Goal: Task Accomplishment & Management: Complete application form

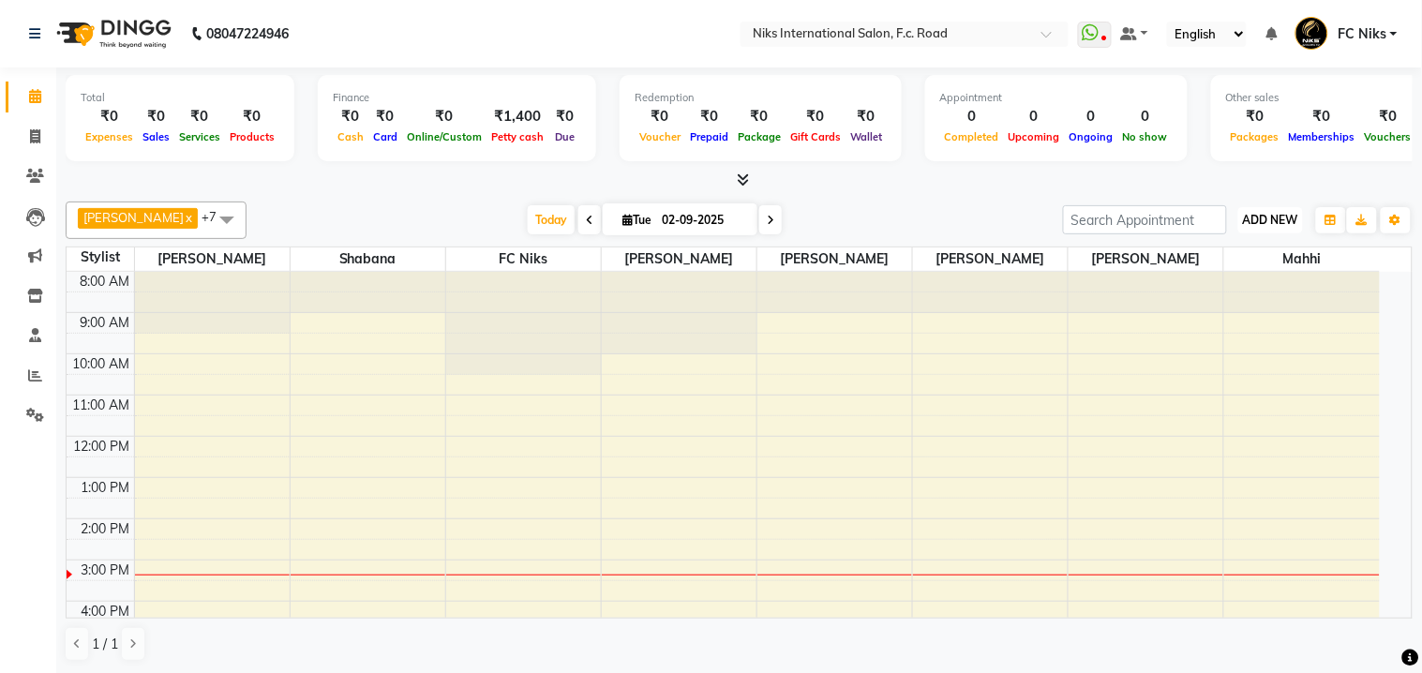
click at [1284, 219] on span "ADD NEW" at bounding box center [1270, 220] width 55 height 14
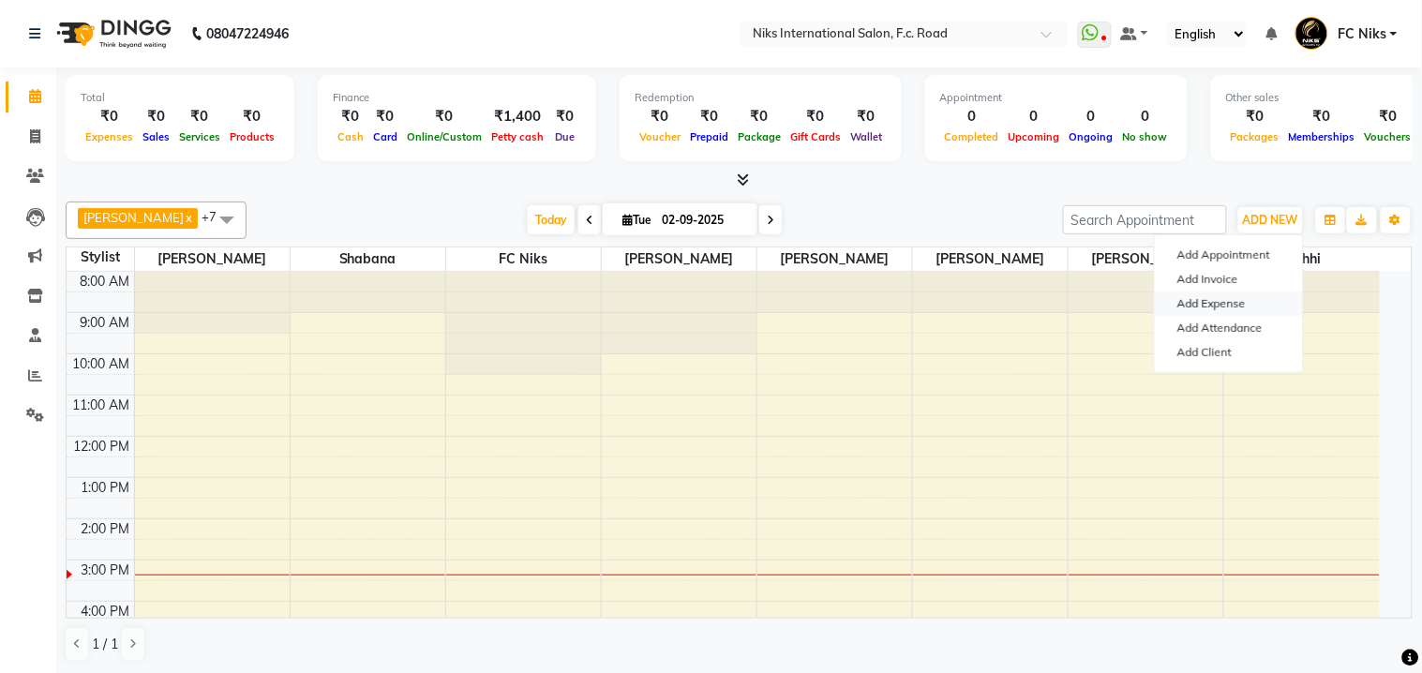
click at [1223, 307] on link "Add Expense" at bounding box center [1229, 304] width 148 height 24
select select "1"
select select "2355"
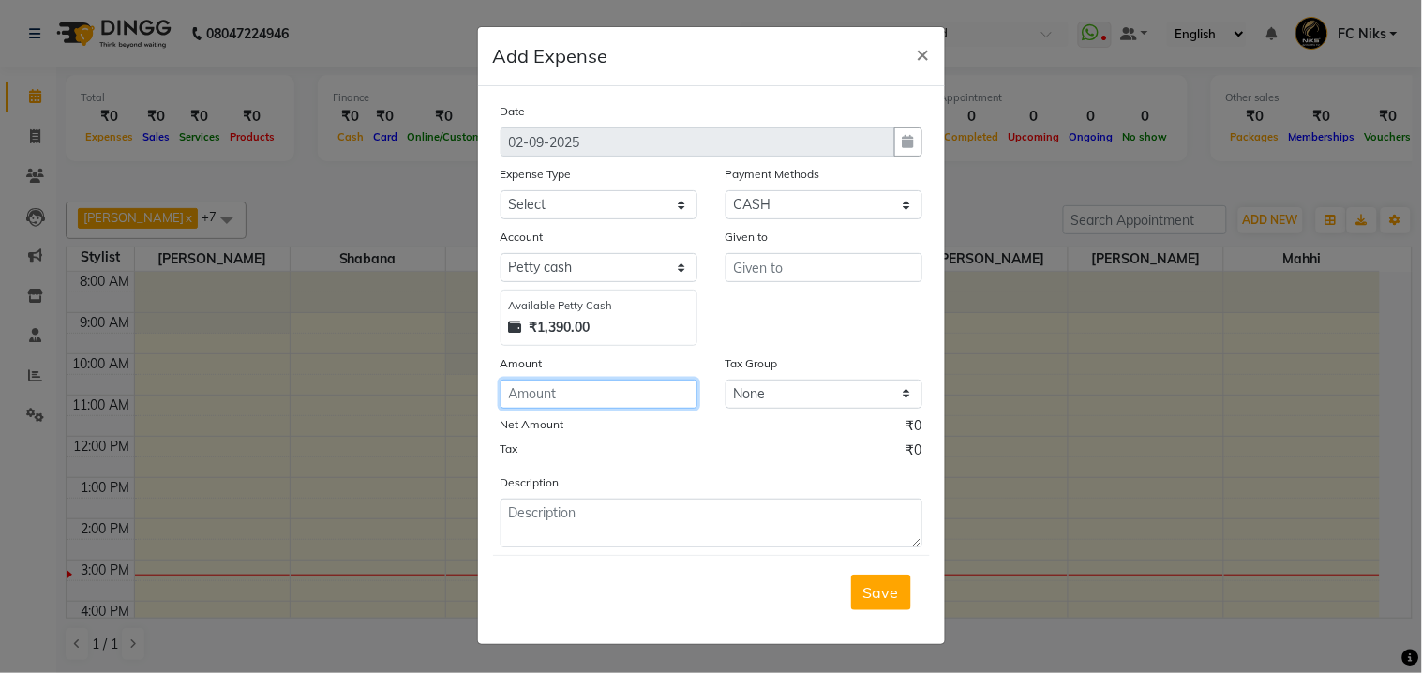
click at [591, 381] on input "number" at bounding box center [599, 394] width 197 height 29
type input "99"
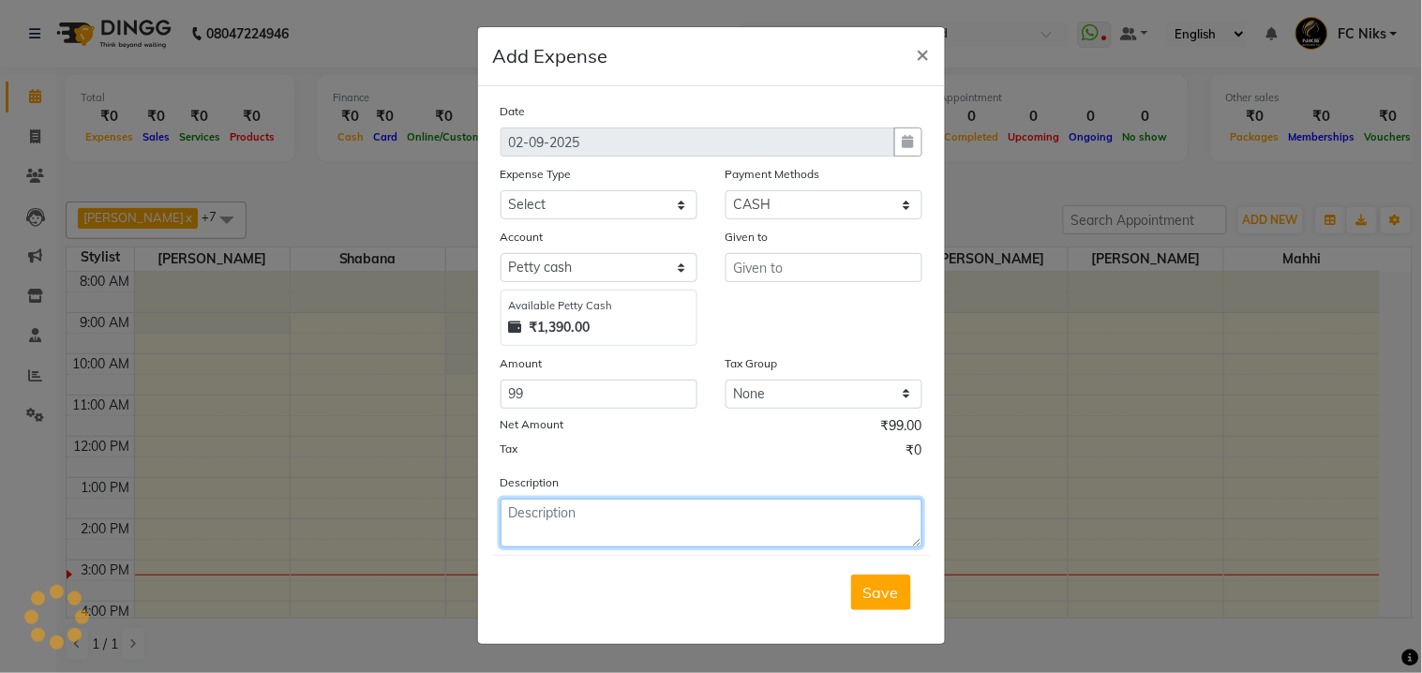
click at [596, 534] on textarea at bounding box center [712, 523] width 422 height 49
type textarea "chips milk coffee"
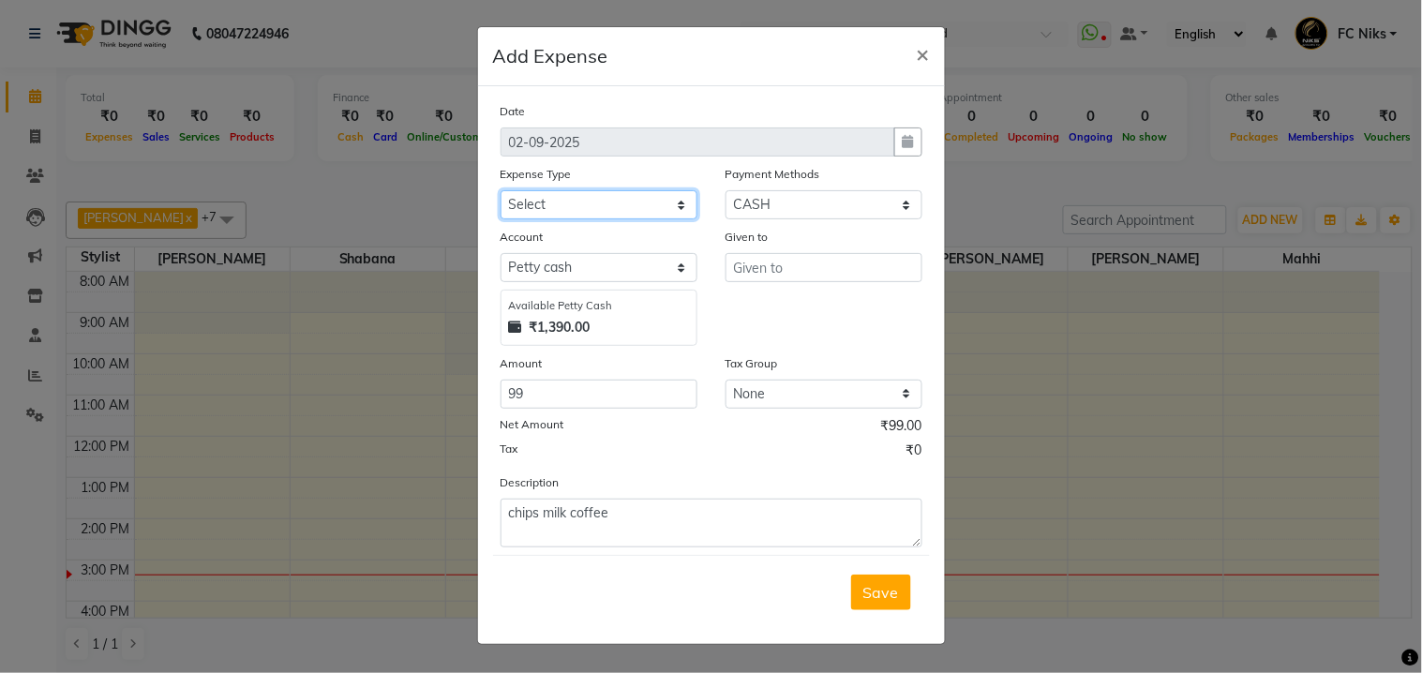
click at [633, 203] on select "Select Cash transfer to hub Client Snacks Donation Equipment Maintenance Miscel…" at bounding box center [599, 204] width 197 height 29
select select "954"
click at [501, 190] on select "Select Cash transfer to hub Client Snacks Donation Equipment Maintenance Miscel…" at bounding box center [599, 204] width 197 height 29
click at [806, 279] on input "text" at bounding box center [824, 267] width 197 height 29
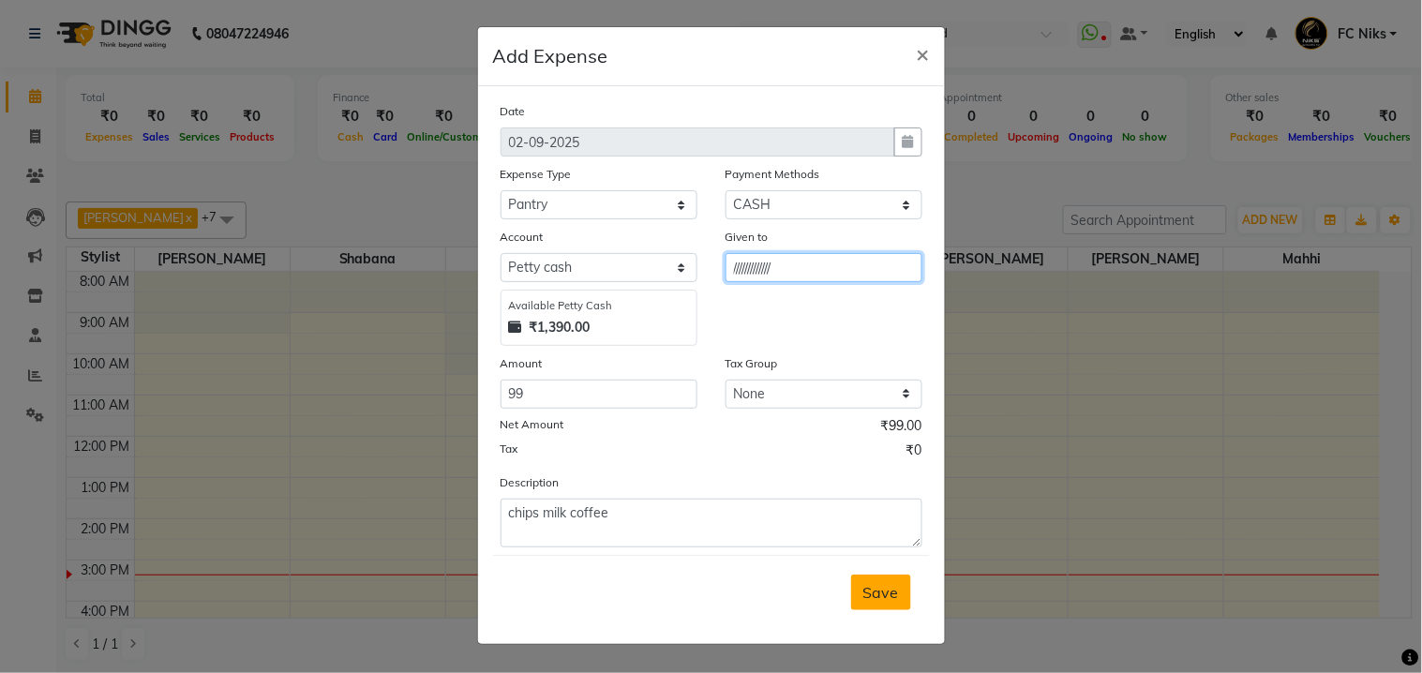
type input "/////////////"
click at [893, 591] on span "Save" at bounding box center [881, 592] width 36 height 19
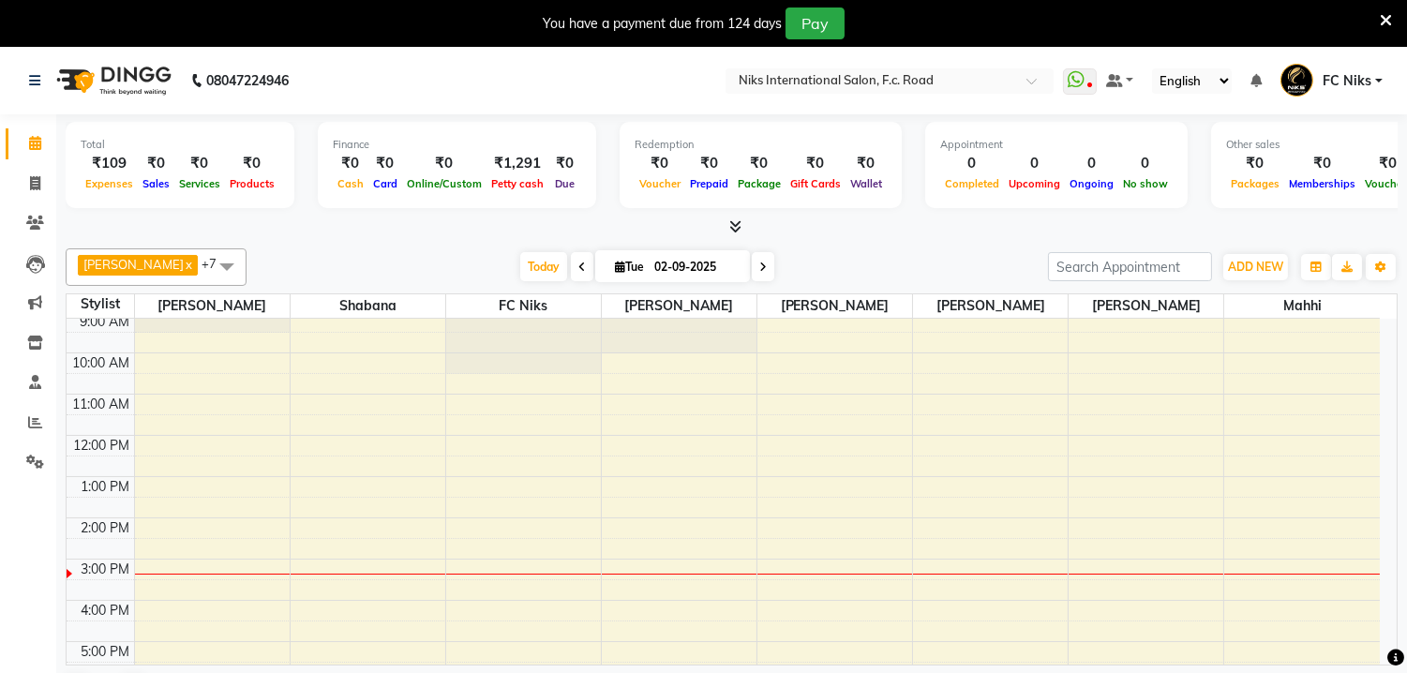
scroll to position [76, 0]
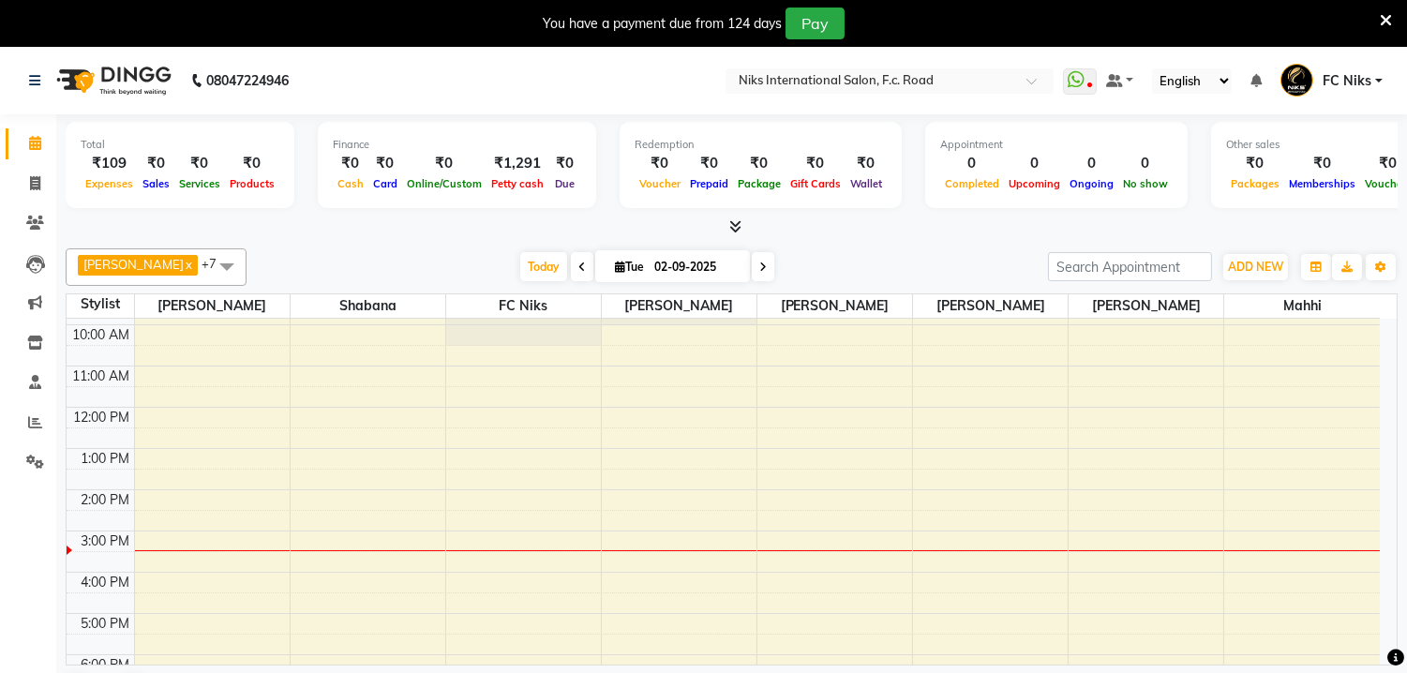
click at [1385, 15] on icon at bounding box center [1386, 20] width 12 height 17
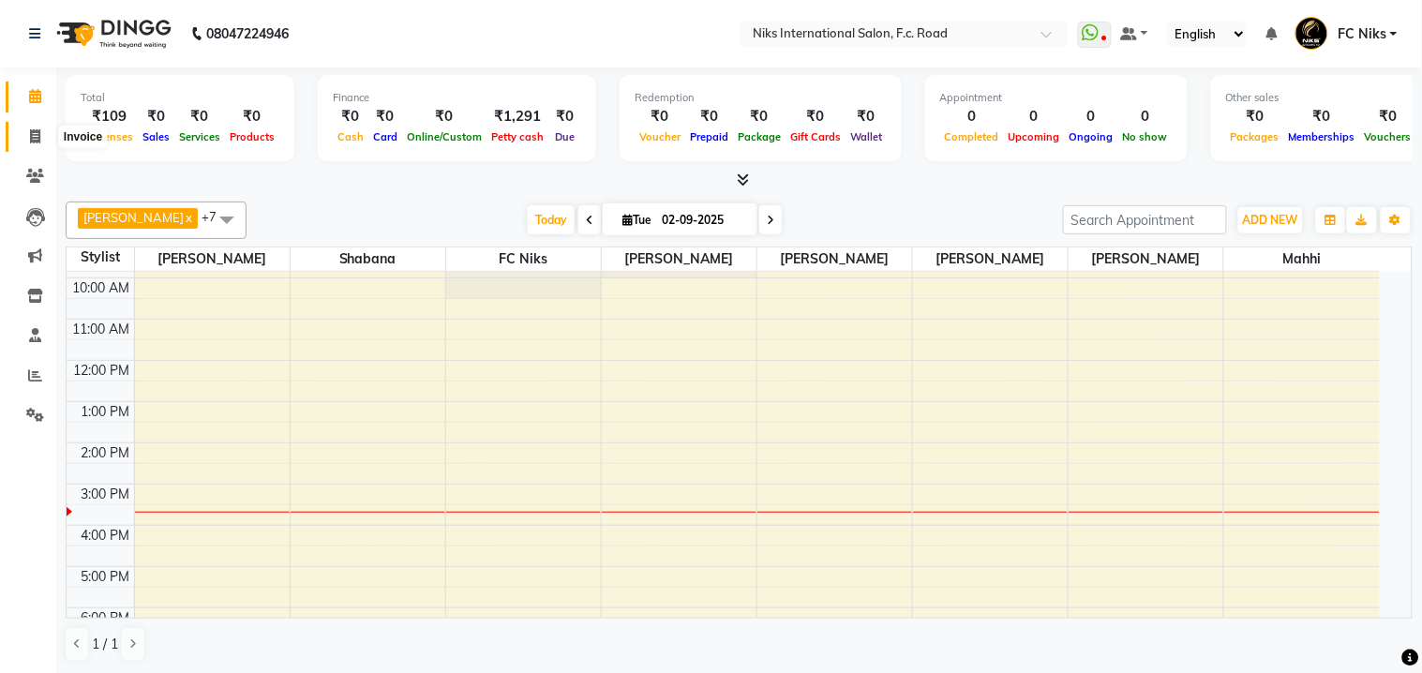
click at [30, 134] on icon at bounding box center [35, 136] width 10 height 14
select select "7"
select select "service"
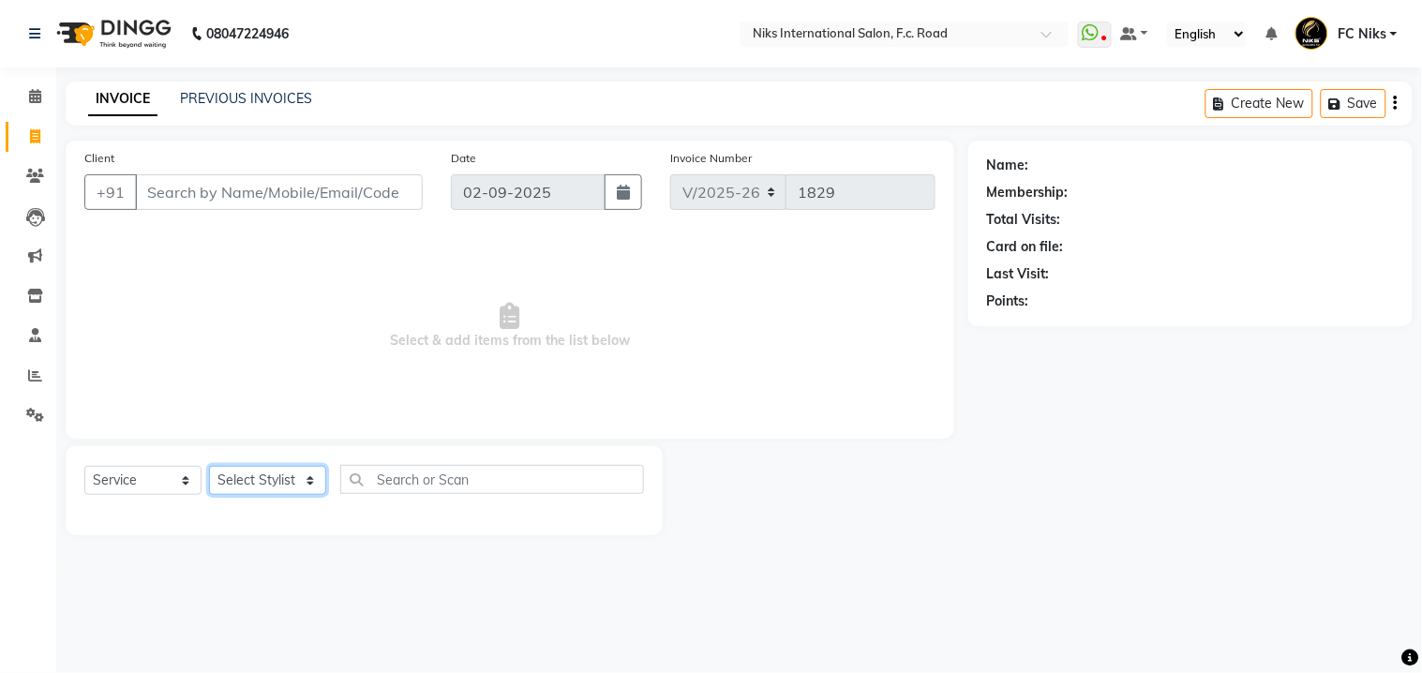
click at [288, 474] on select "Select Stylist Abhishek Amruta Bhagyashree CA Devkar FC Niks Ishika Jayesh Kirt…" at bounding box center [267, 480] width 117 height 29
select select "82852"
click at [209, 467] on select "Select Stylist Abhishek Amruta Bhagyashree CA Devkar FC Niks Ishika Jayesh Kirt…" at bounding box center [267, 480] width 117 height 29
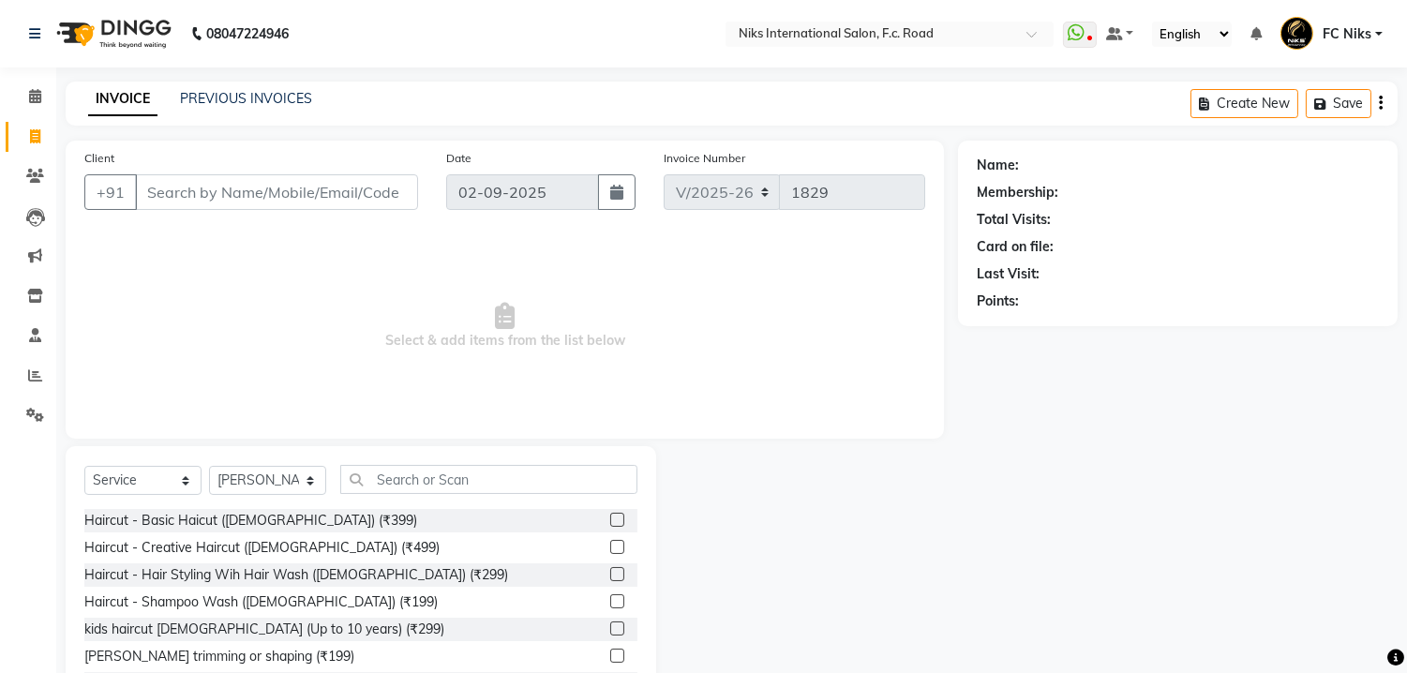
click at [399, 431] on div "Client +91 Date 02-09-2025 Invoice Number V/2025 V/2025-26 1829 Select & add it…" at bounding box center [505, 290] width 878 height 298
click at [416, 473] on input "text" at bounding box center [488, 479] width 297 height 29
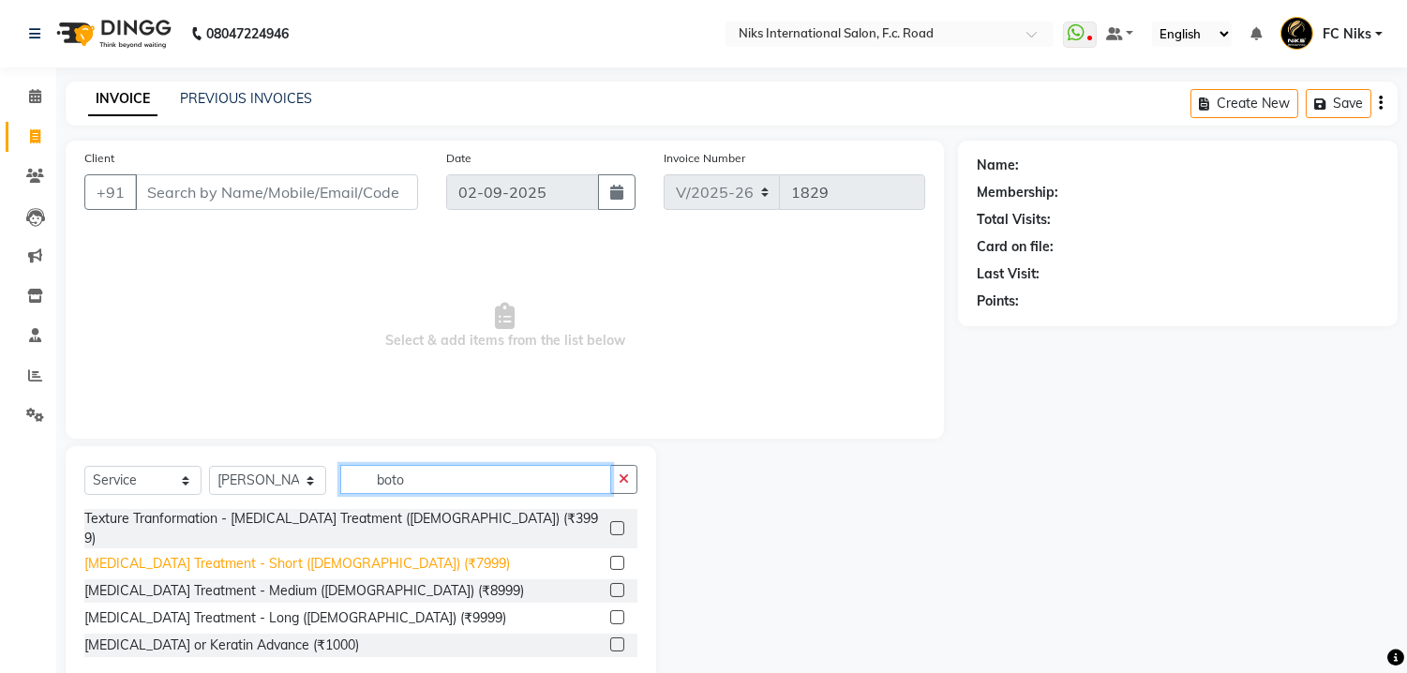
type input "boto"
click at [311, 554] on div "Botox Treatment - Short (Female) (₹7999)" at bounding box center [297, 564] width 426 height 20
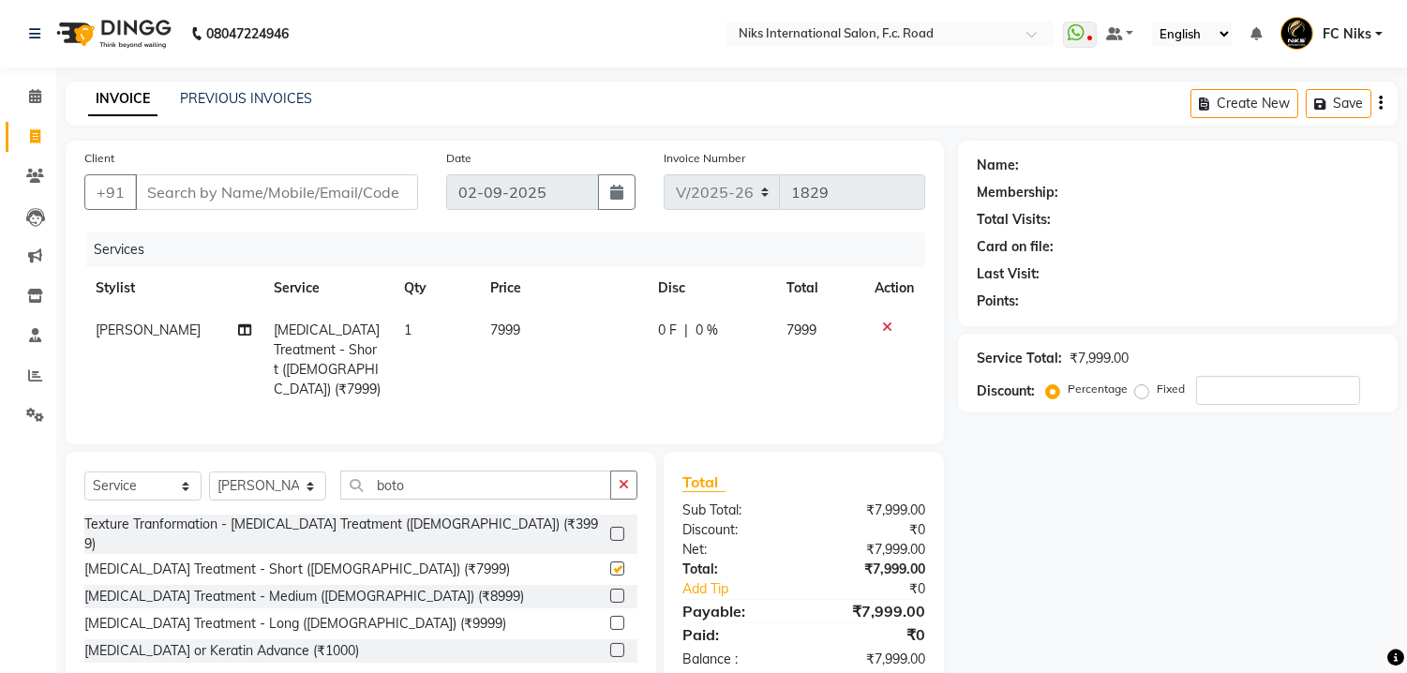
checkbox input "false"
click at [535, 328] on td "7999" at bounding box center [563, 359] width 168 height 101
select select "82852"
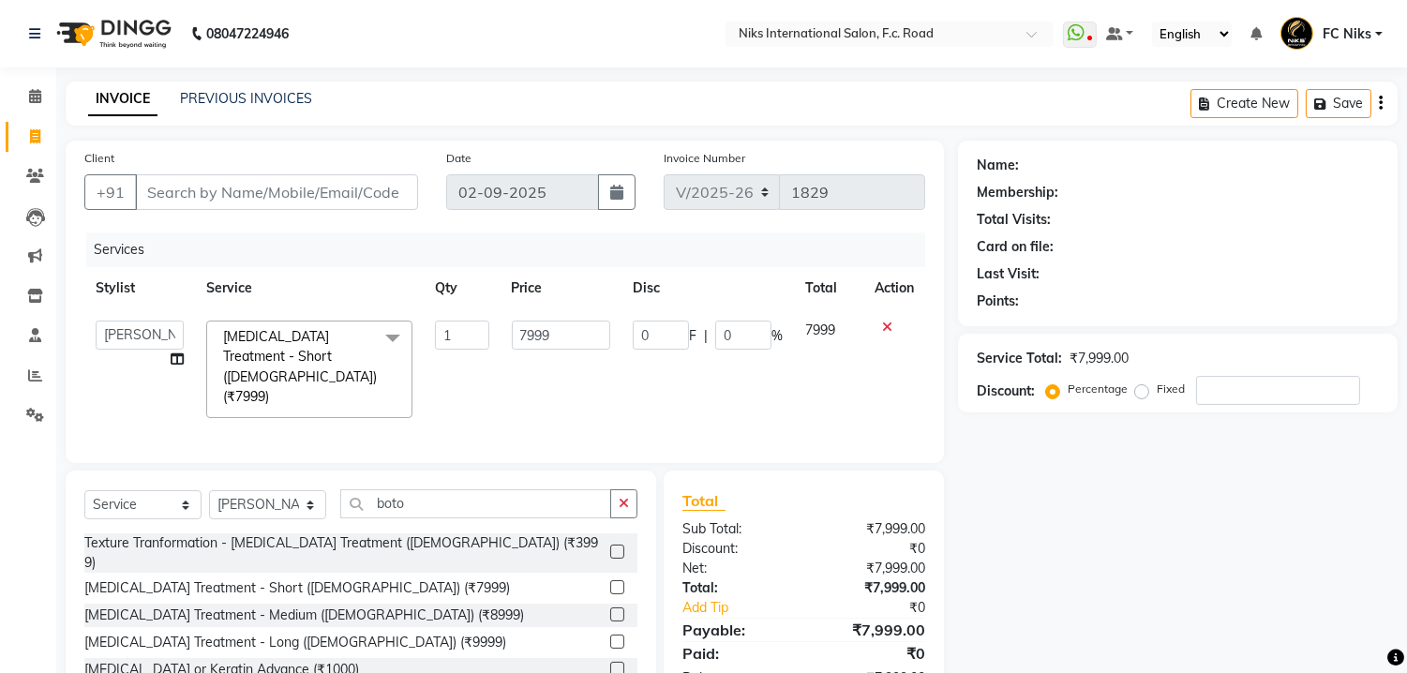
click at [535, 328] on input "7999" at bounding box center [561, 335] width 98 height 29
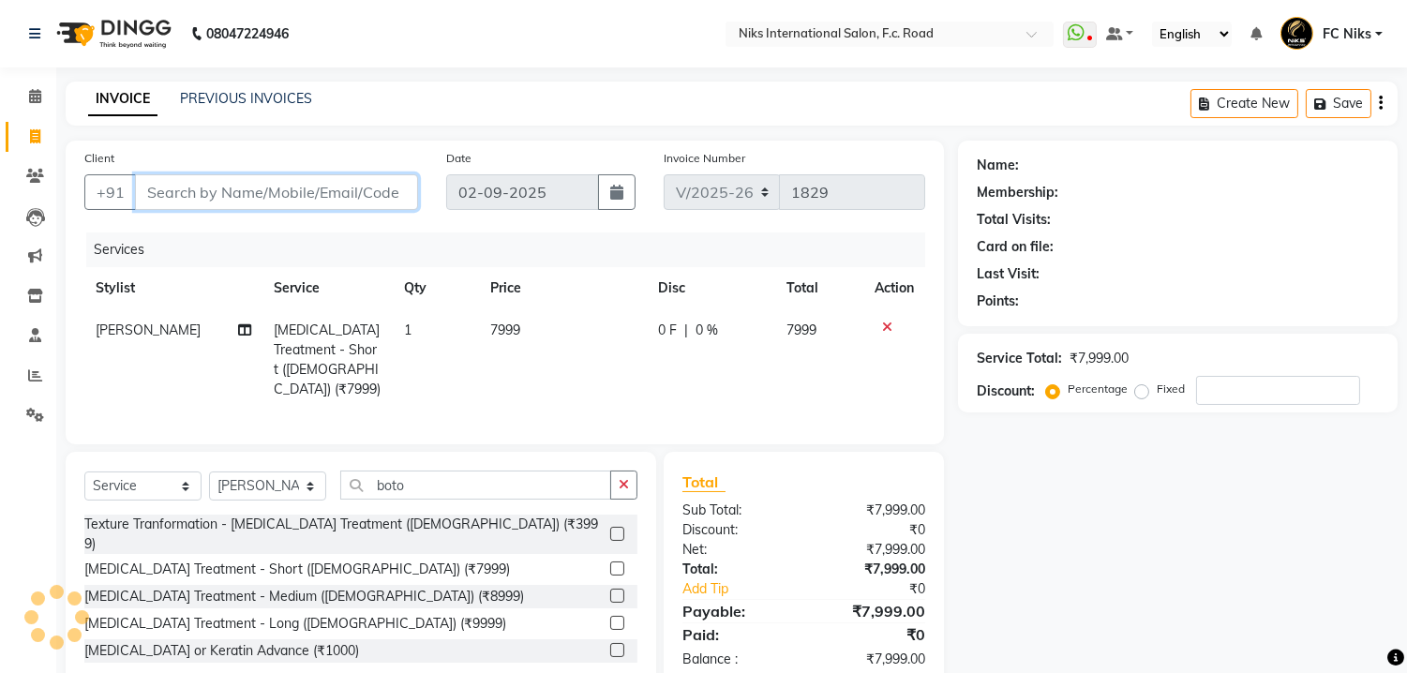
click at [351, 185] on input "Client" at bounding box center [276, 192] width 283 height 36
type input "9"
type input "0"
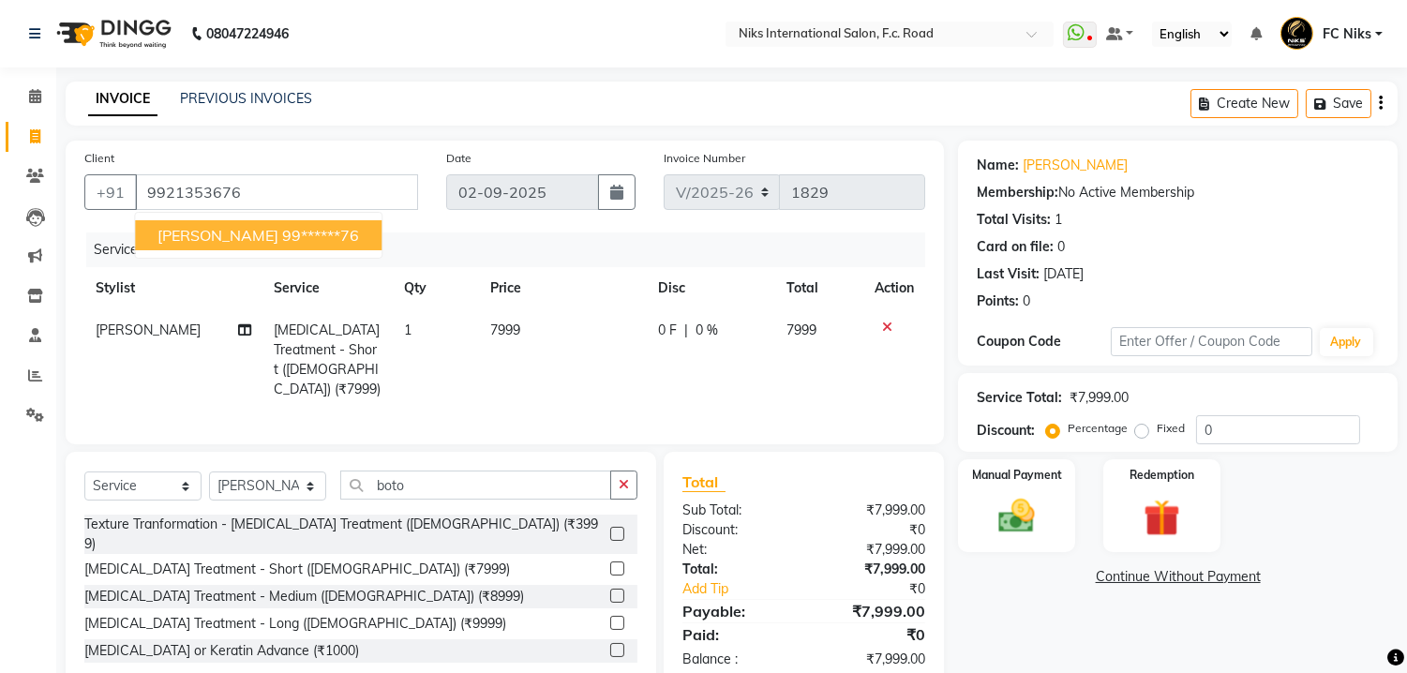
click at [304, 234] on ngb-highlight "99******76" at bounding box center [320, 235] width 77 height 19
type input "99******76"
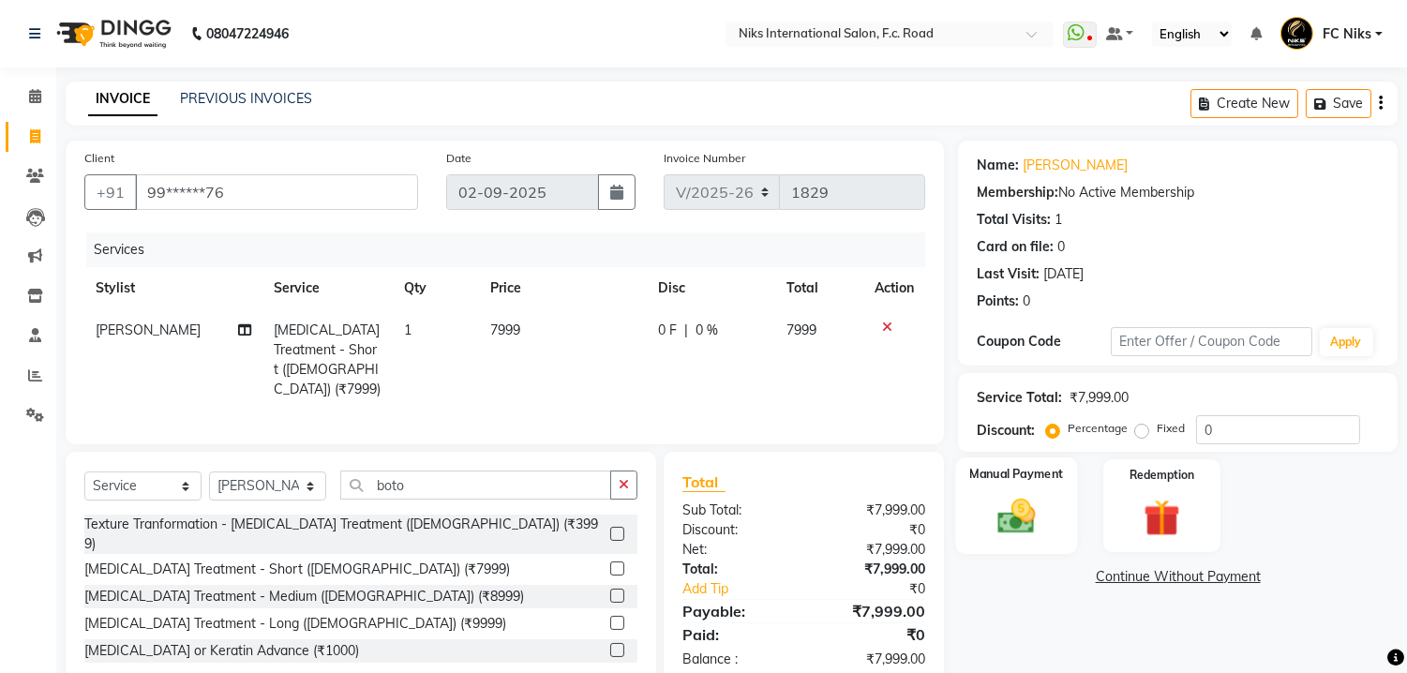
click at [1014, 501] on img at bounding box center [1017, 517] width 62 height 44
click at [1200, 578] on span "CASH" at bounding box center [1198, 578] width 40 height 22
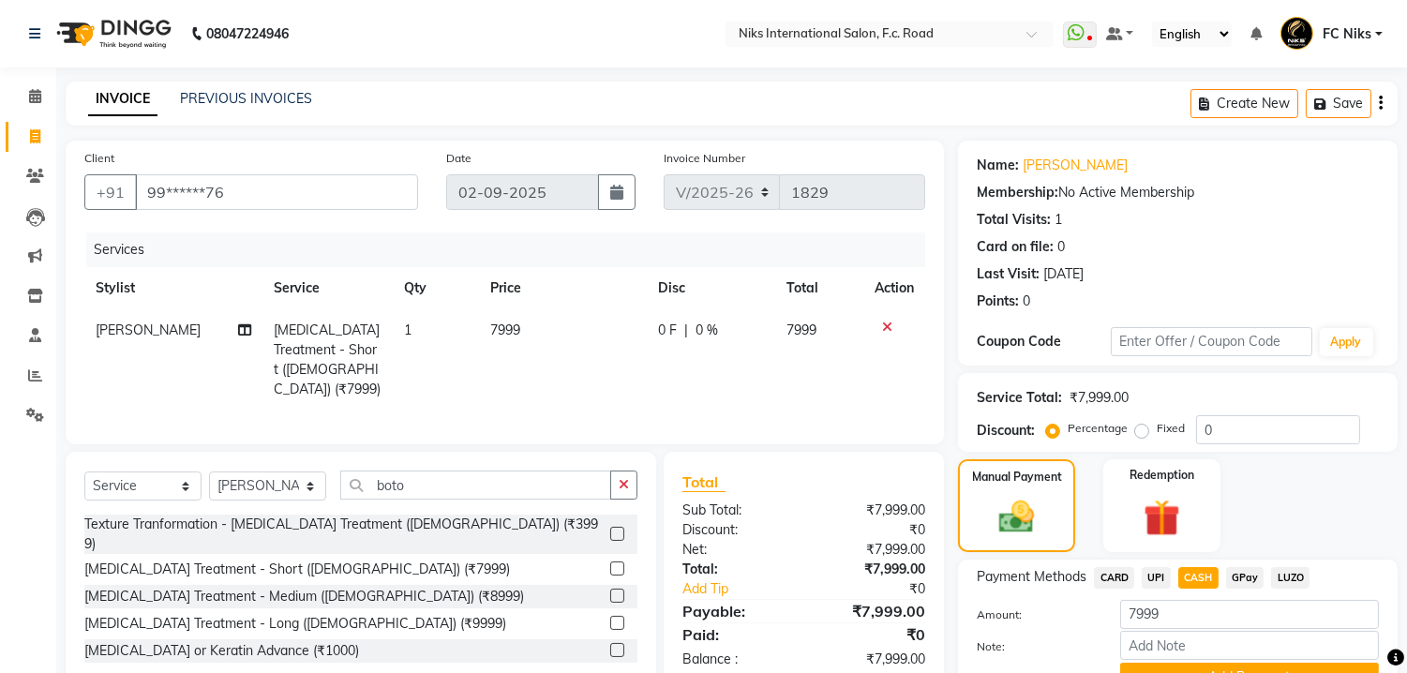
click at [542, 324] on td "7999" at bounding box center [563, 359] width 168 height 101
select select "82852"
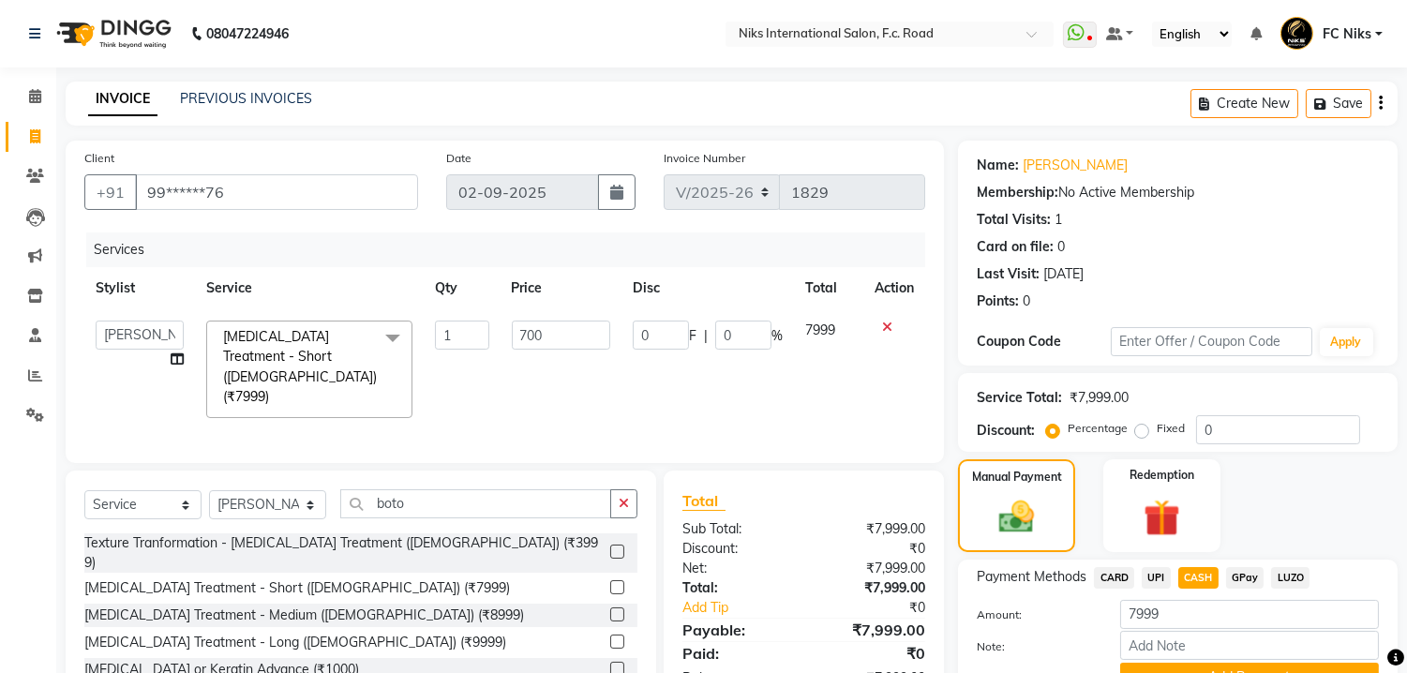
type input "7000"
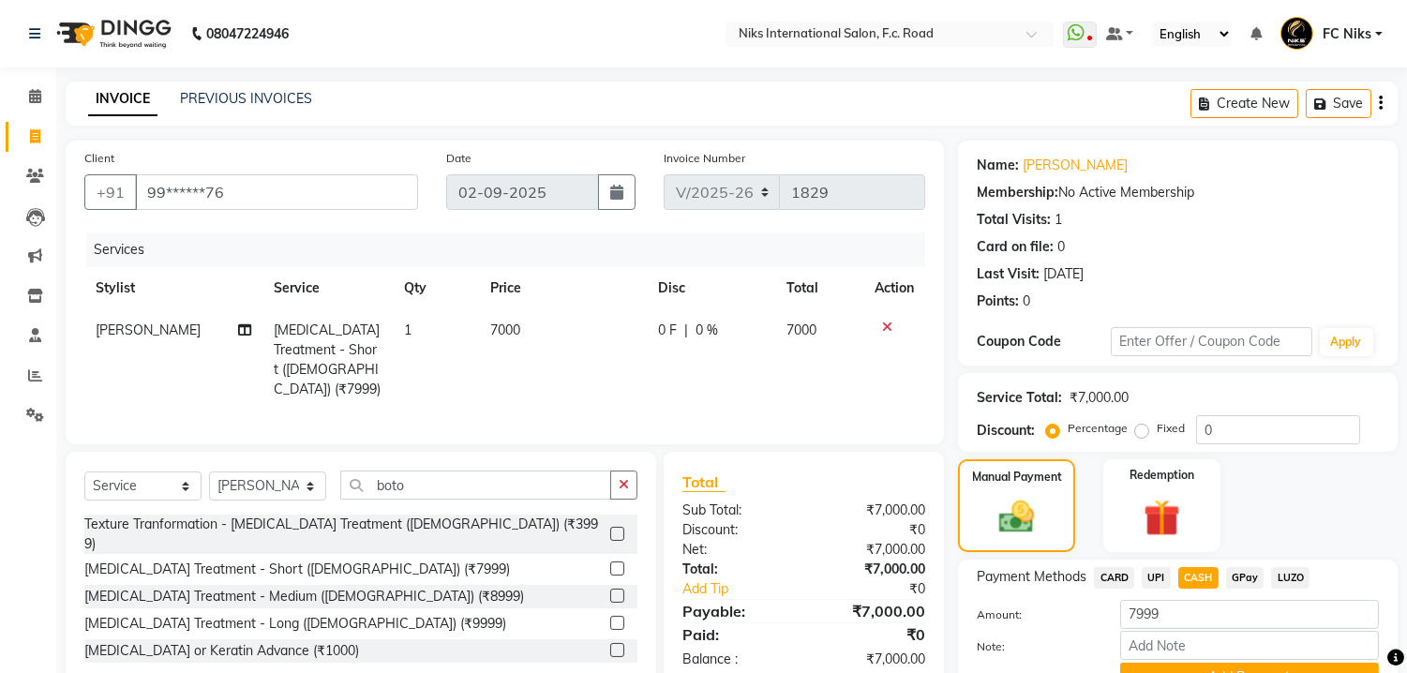
click at [863, 481] on div "Total" at bounding box center [804, 482] width 243 height 23
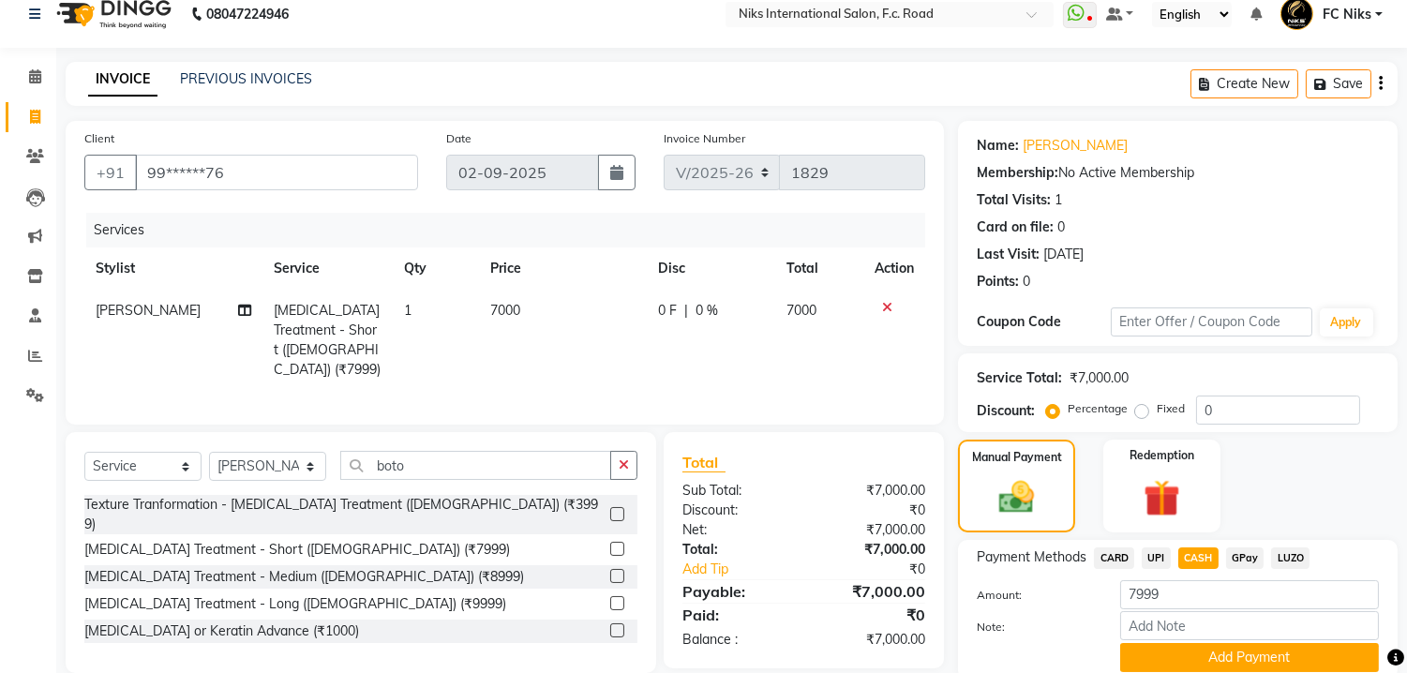
scroll to position [91, 0]
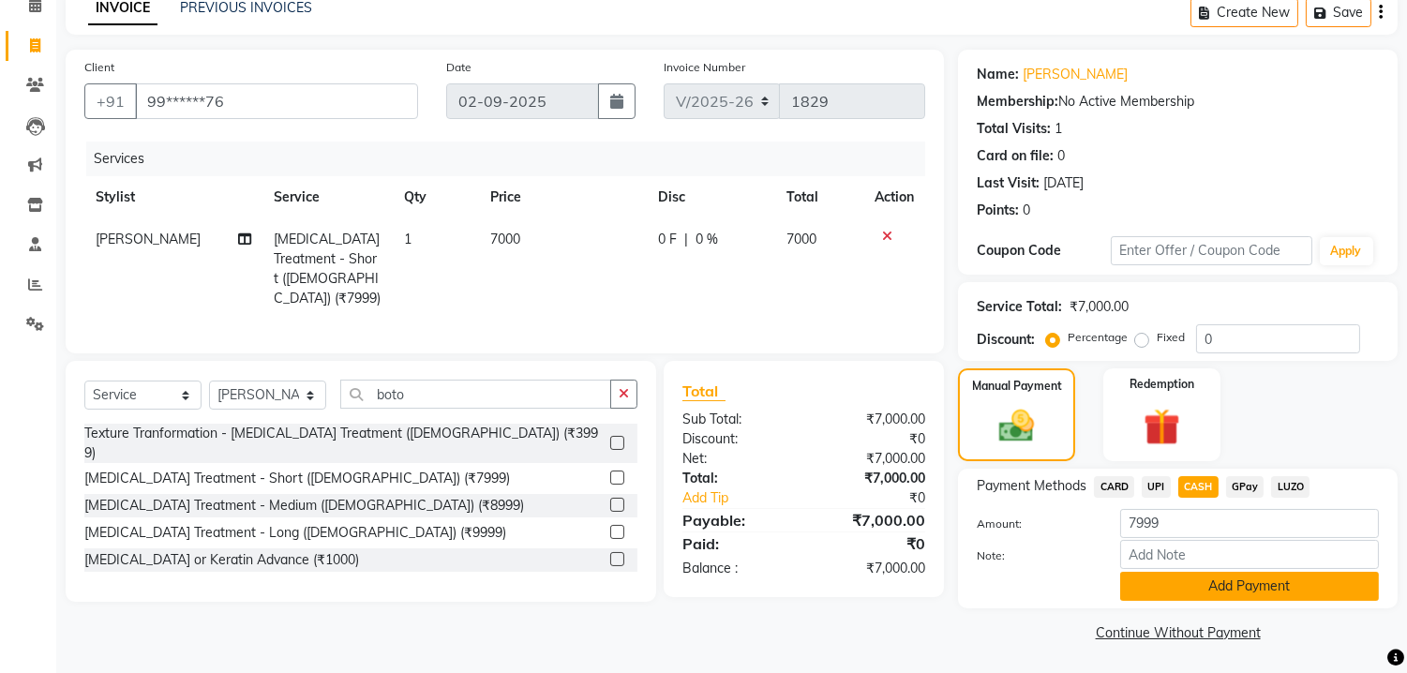
click at [1300, 579] on button "Add Payment" at bounding box center [1249, 586] width 259 height 29
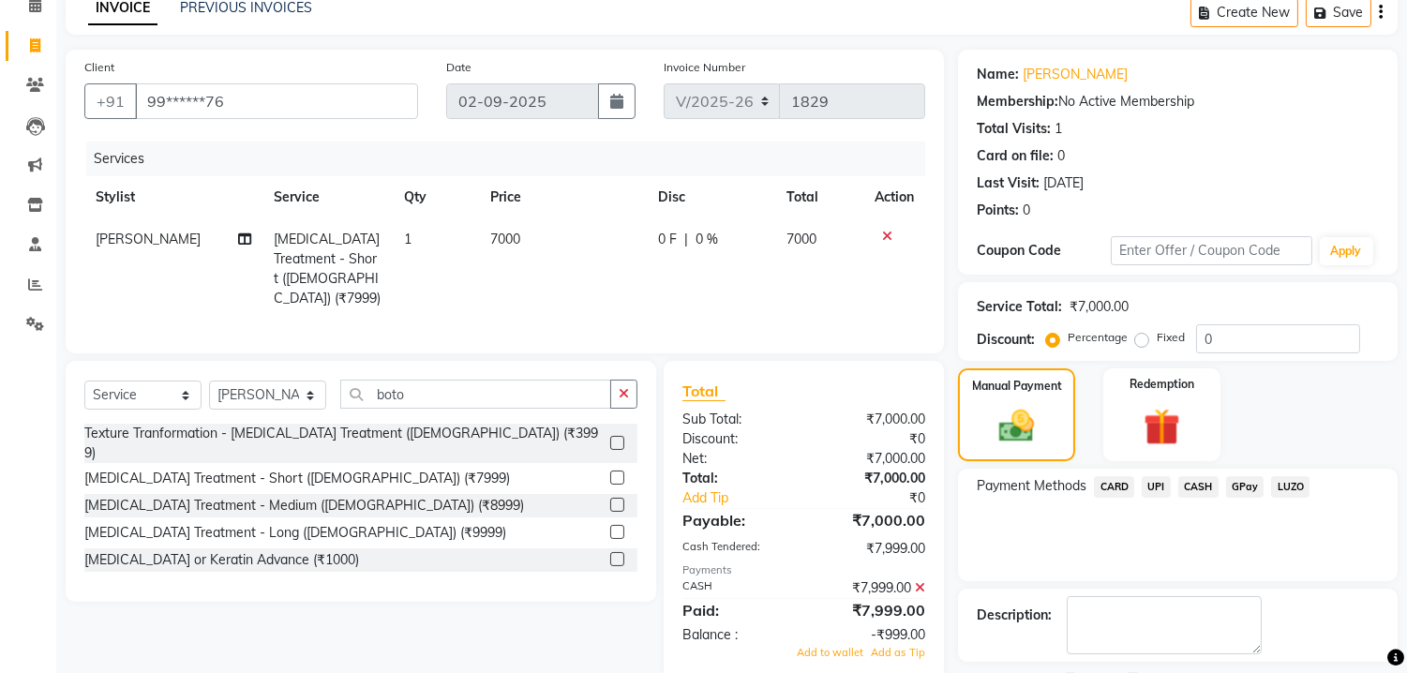
scroll to position [170, 0]
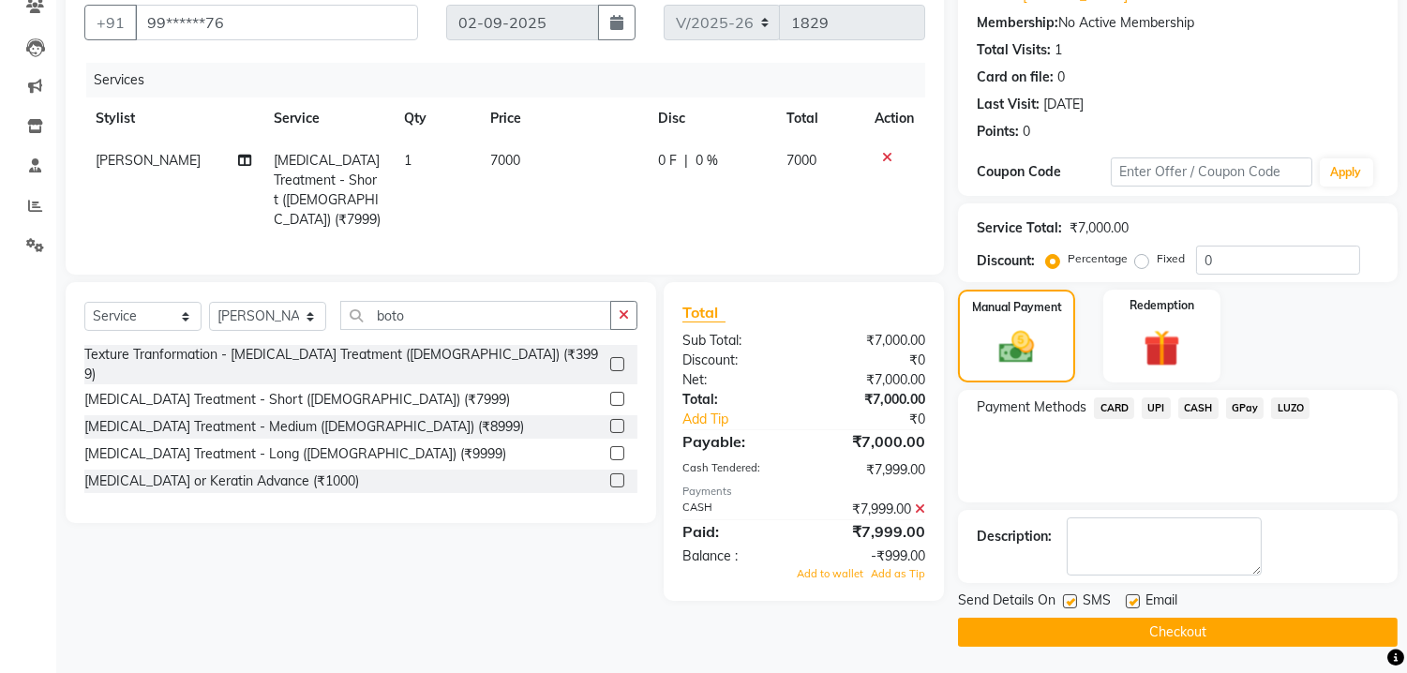
click at [1298, 629] on button "Checkout" at bounding box center [1178, 632] width 440 height 29
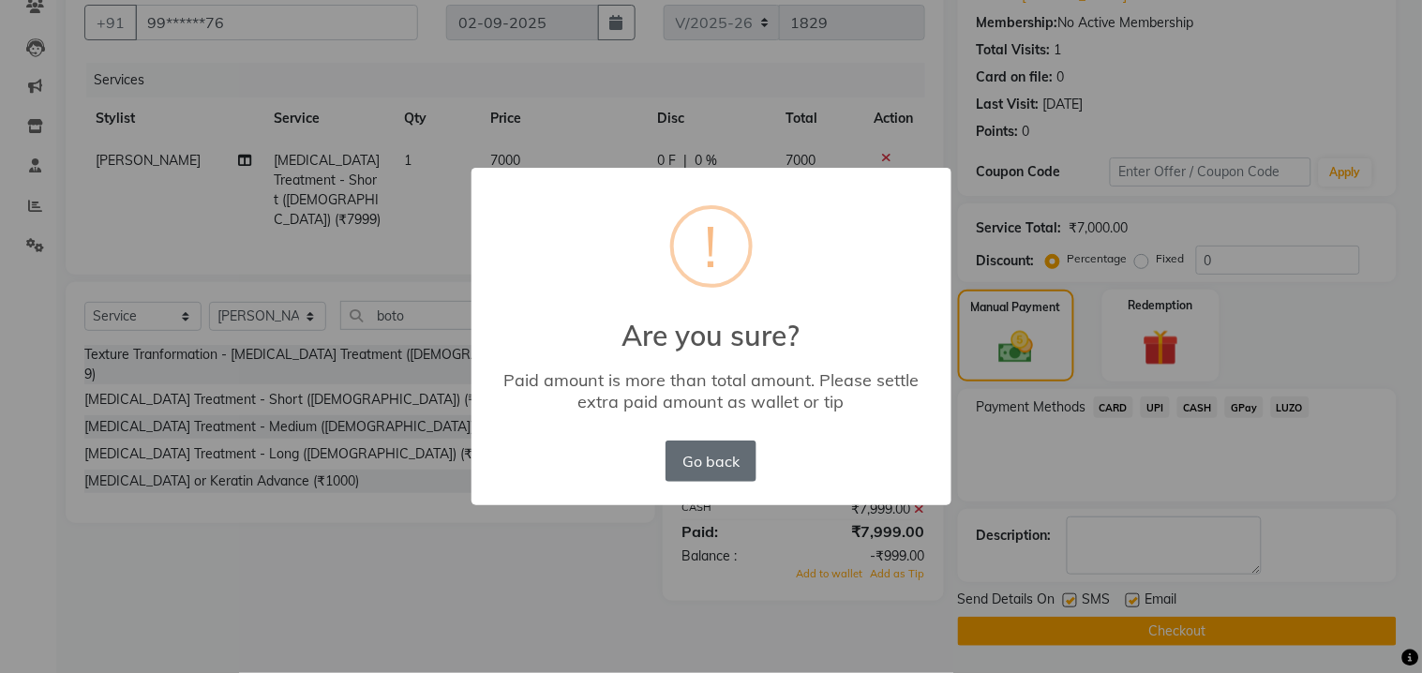
click at [699, 452] on button "Go back" at bounding box center [711, 461] width 90 height 41
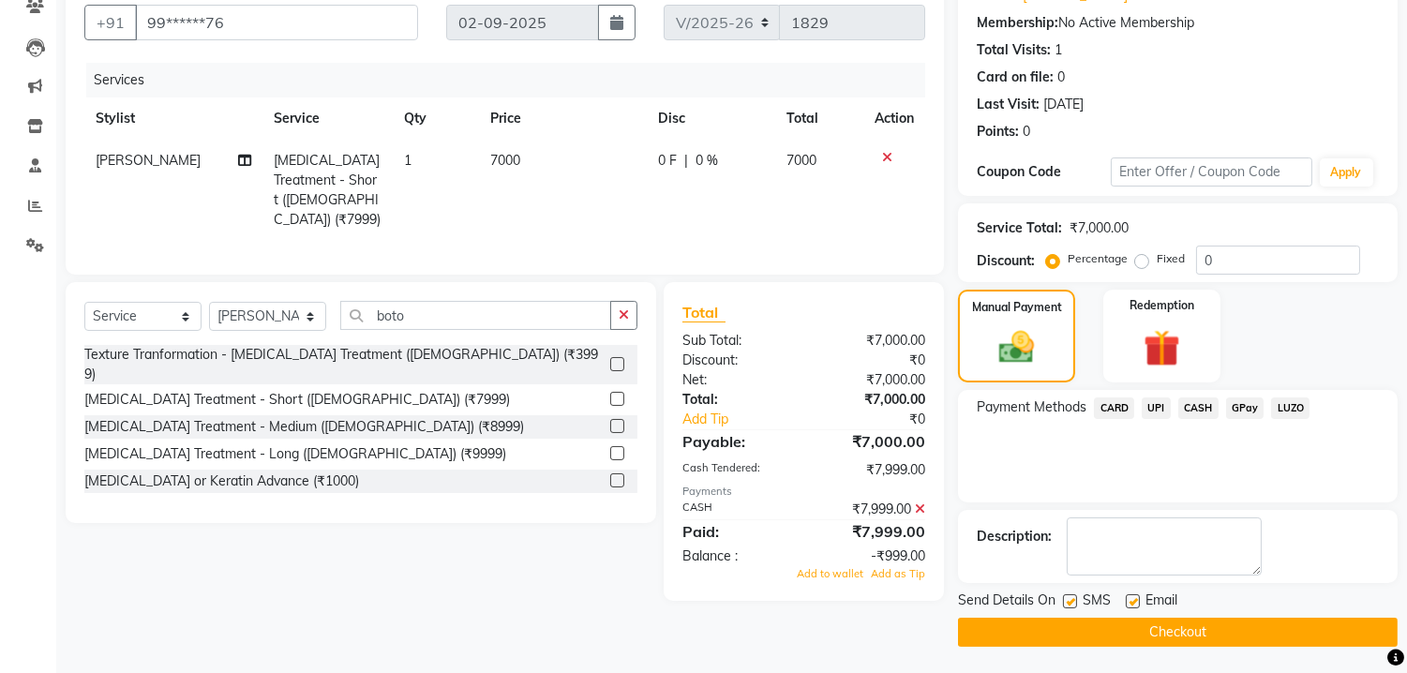
click at [921, 503] on icon at bounding box center [920, 509] width 10 height 13
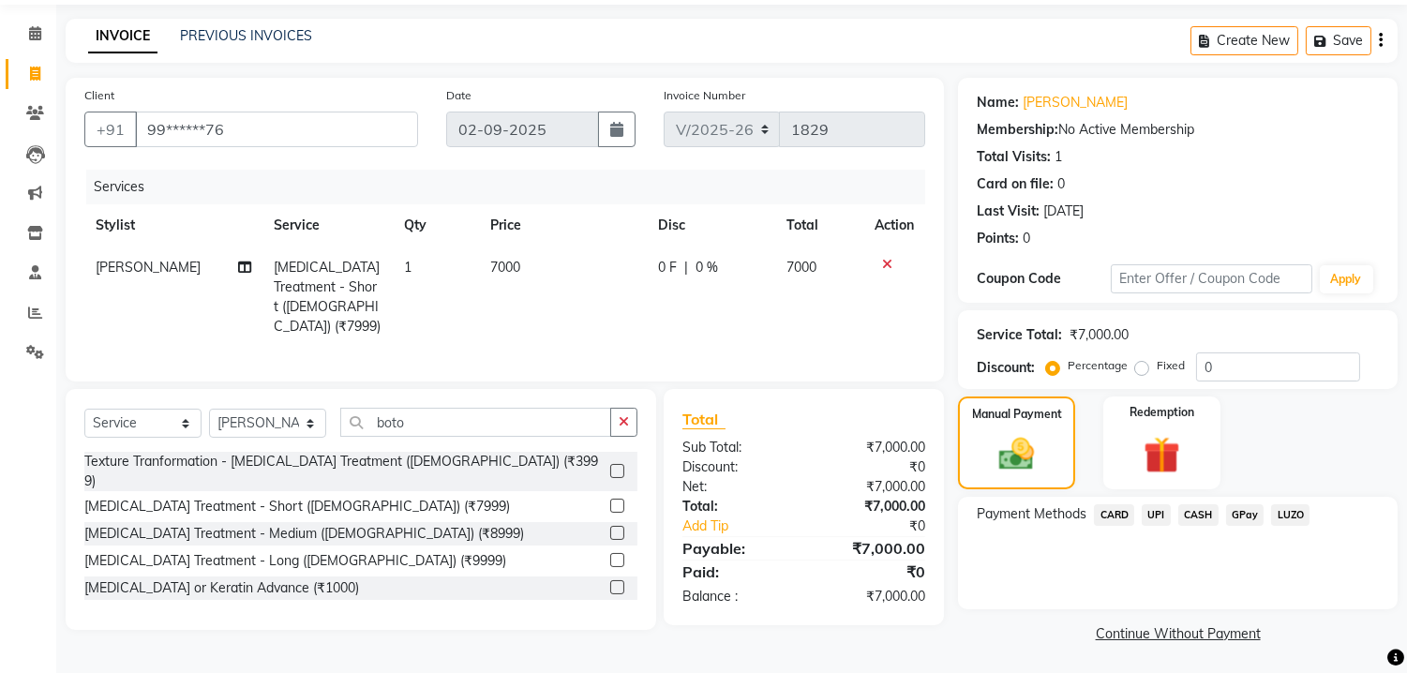
click at [1194, 518] on span "CASH" at bounding box center [1198, 515] width 40 height 22
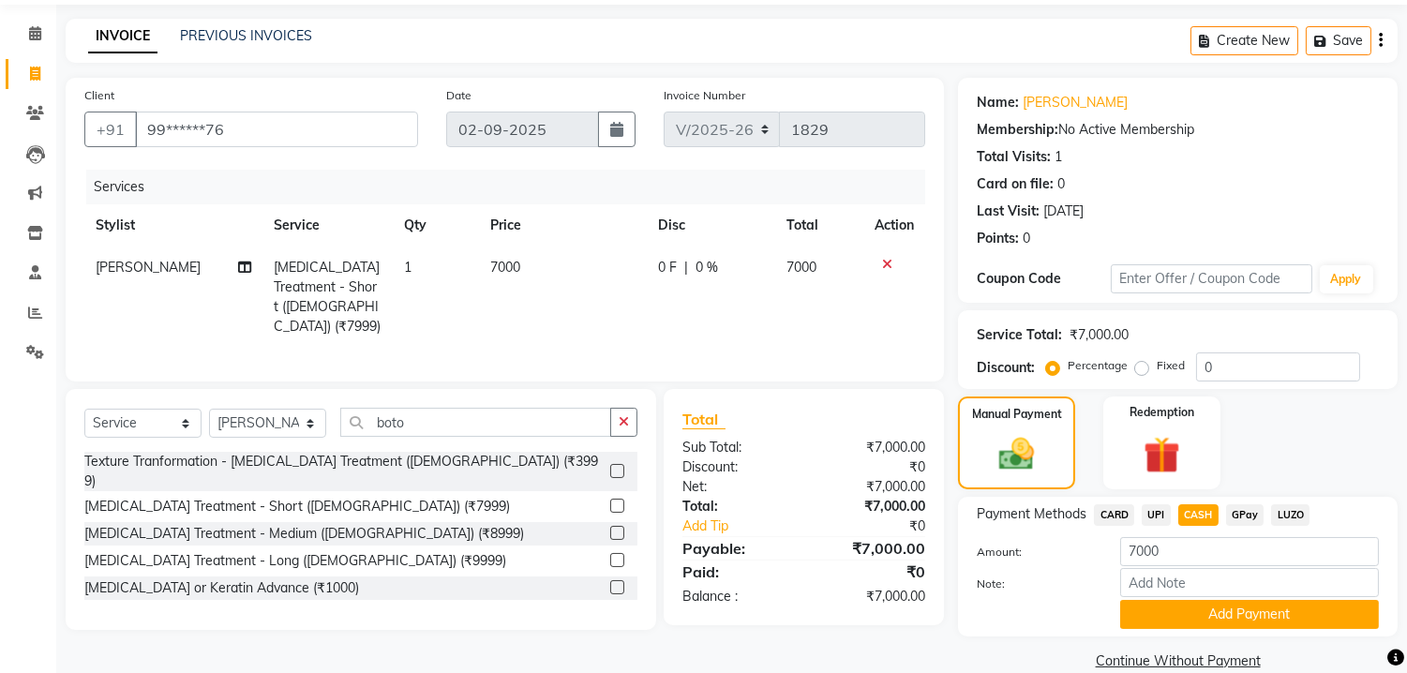
scroll to position [91, 0]
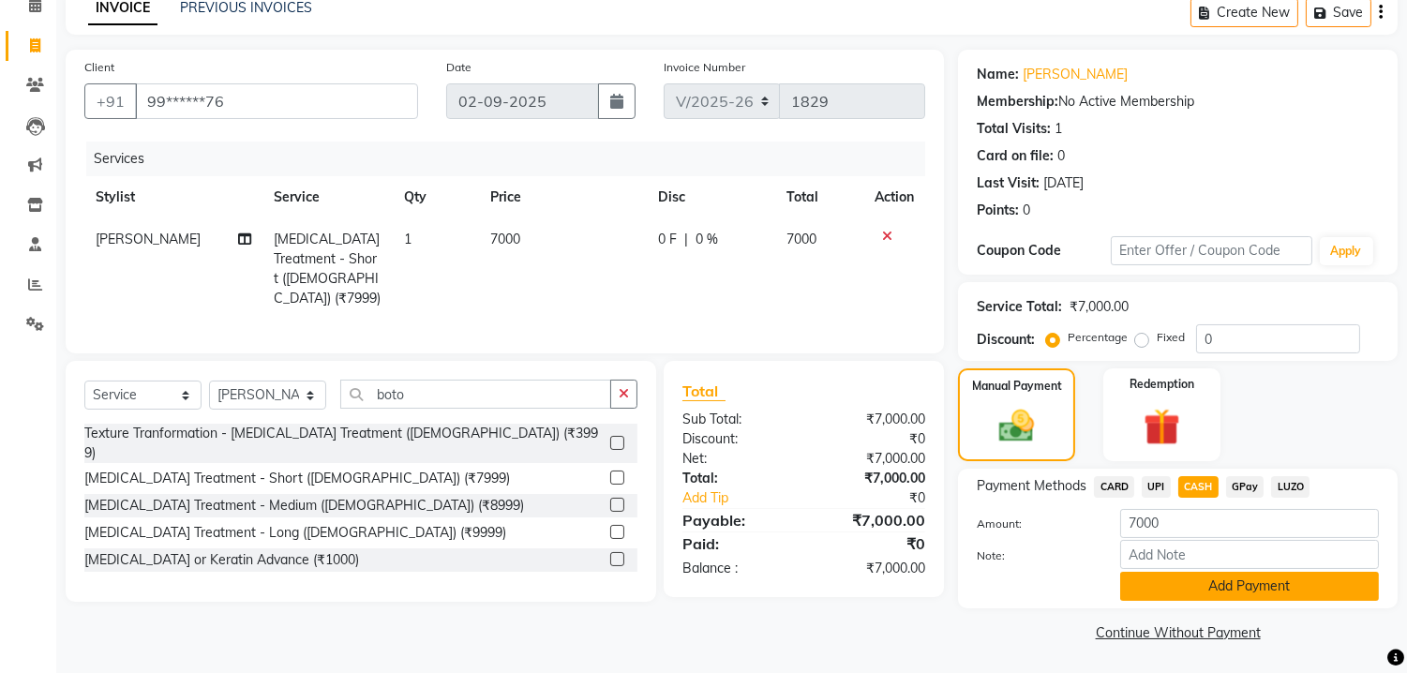
click at [1282, 595] on button "Add Payment" at bounding box center [1249, 586] width 259 height 29
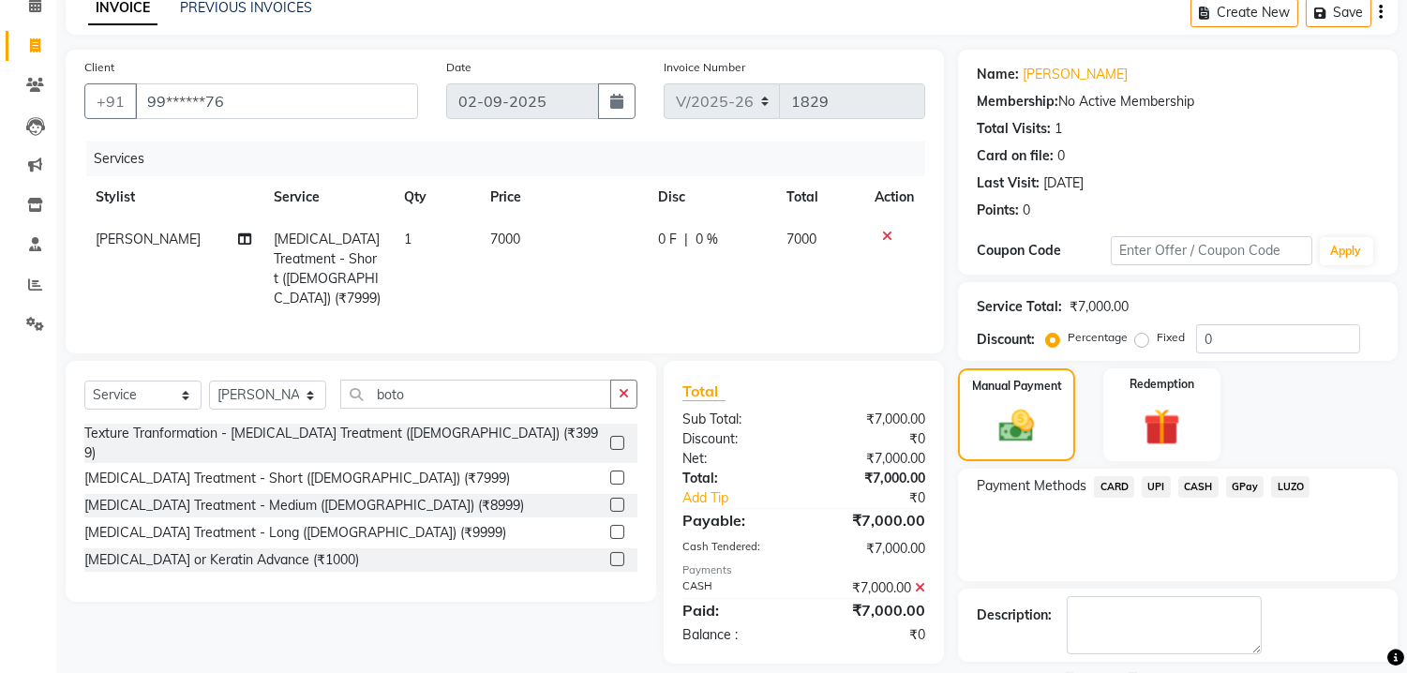
click at [1282, 596] on div "Description:" at bounding box center [1178, 625] width 402 height 58
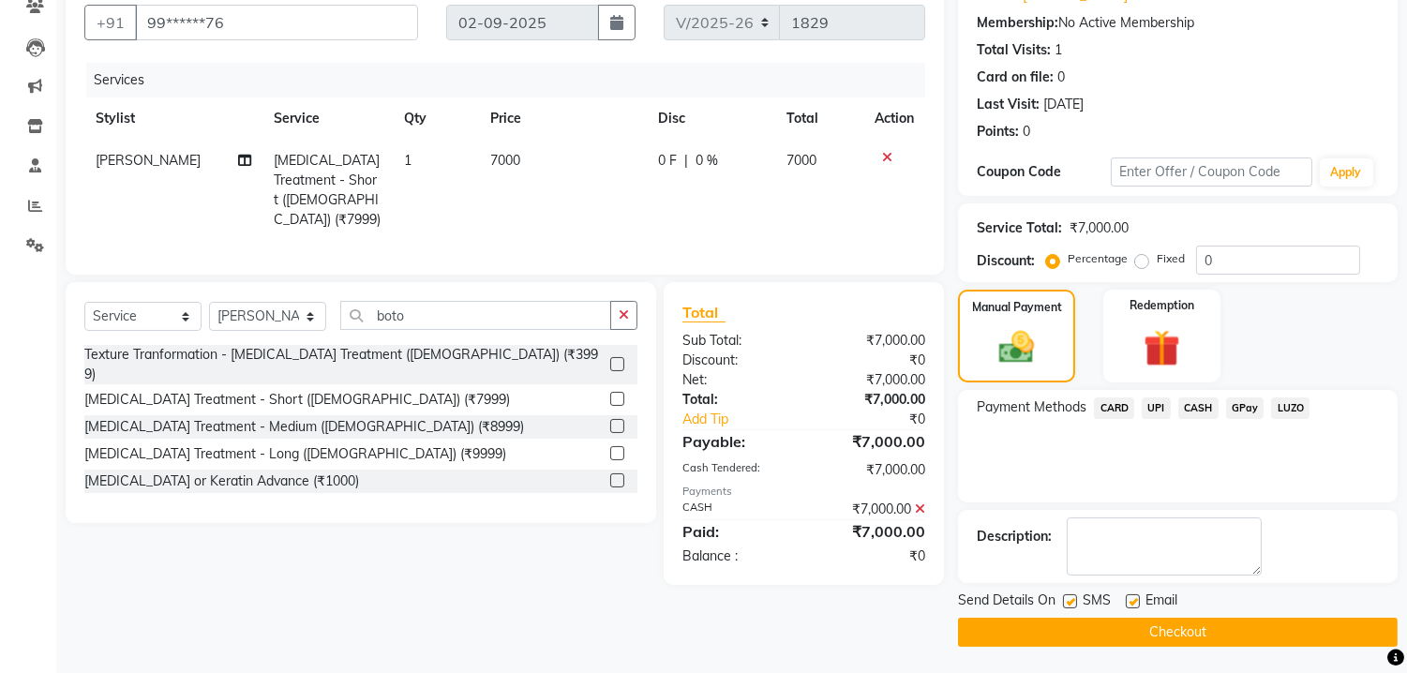
click at [1286, 622] on button "Checkout" at bounding box center [1178, 632] width 440 height 29
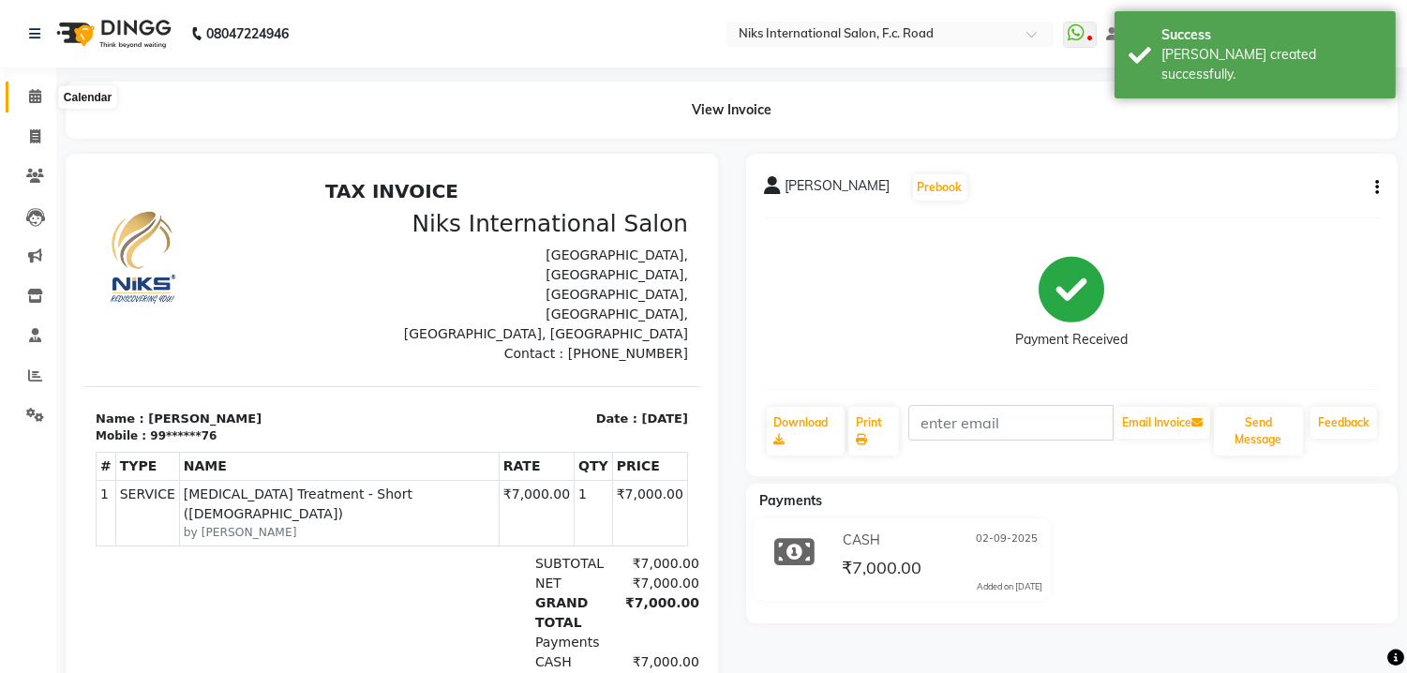
click at [31, 88] on span at bounding box center [35, 97] width 33 height 22
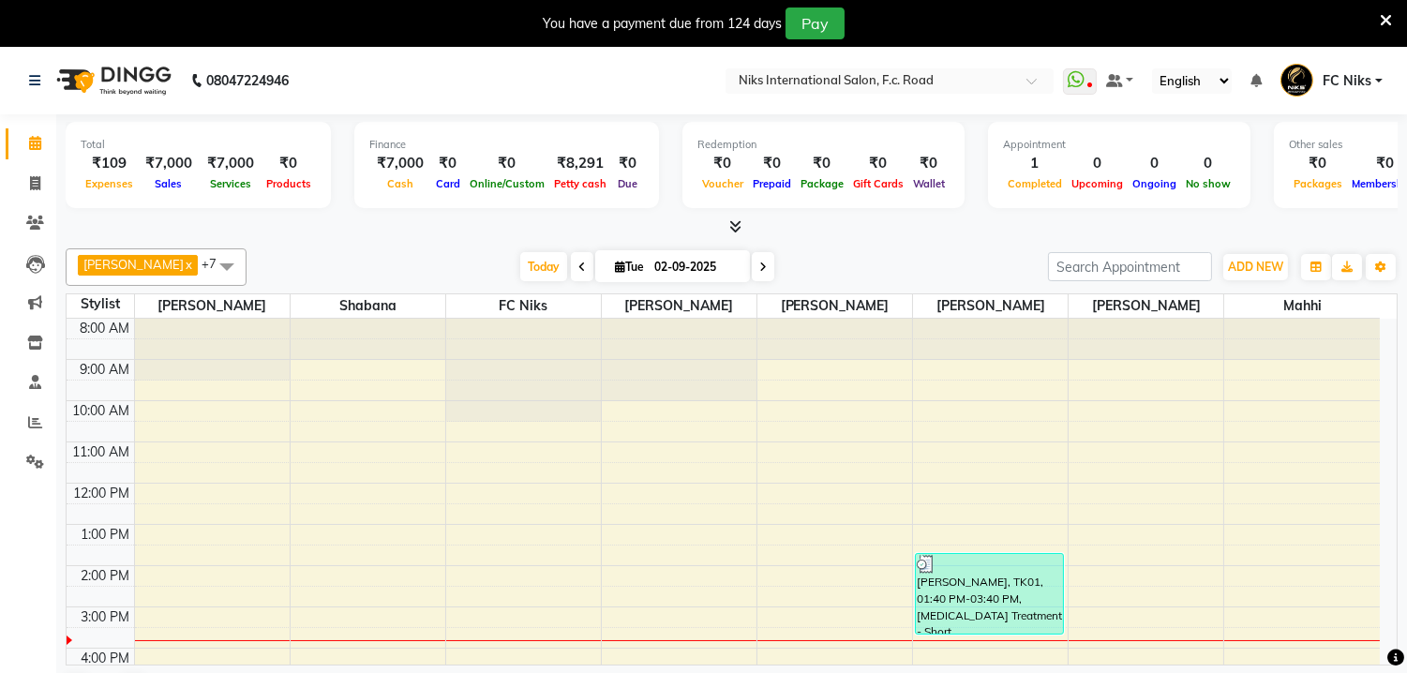
click at [1385, 14] on icon at bounding box center [1386, 20] width 12 height 17
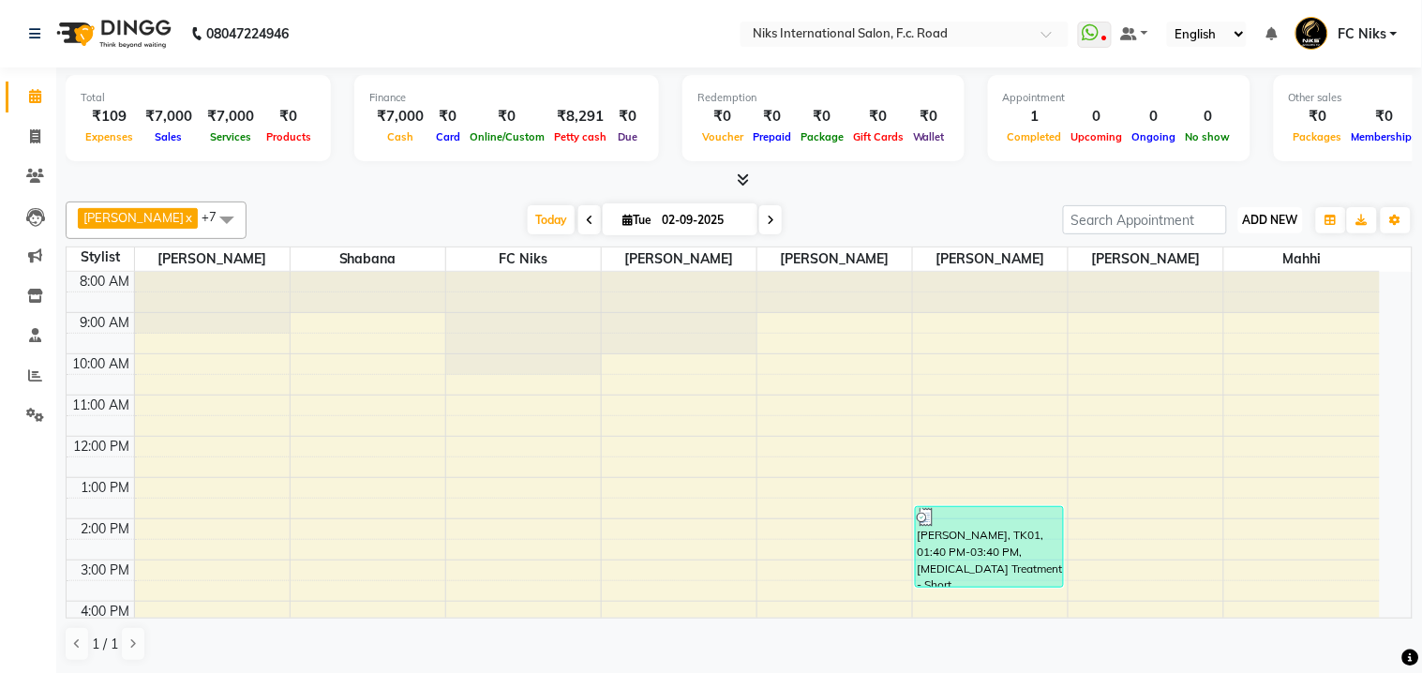
click at [1288, 219] on span "ADD NEW" at bounding box center [1270, 220] width 55 height 14
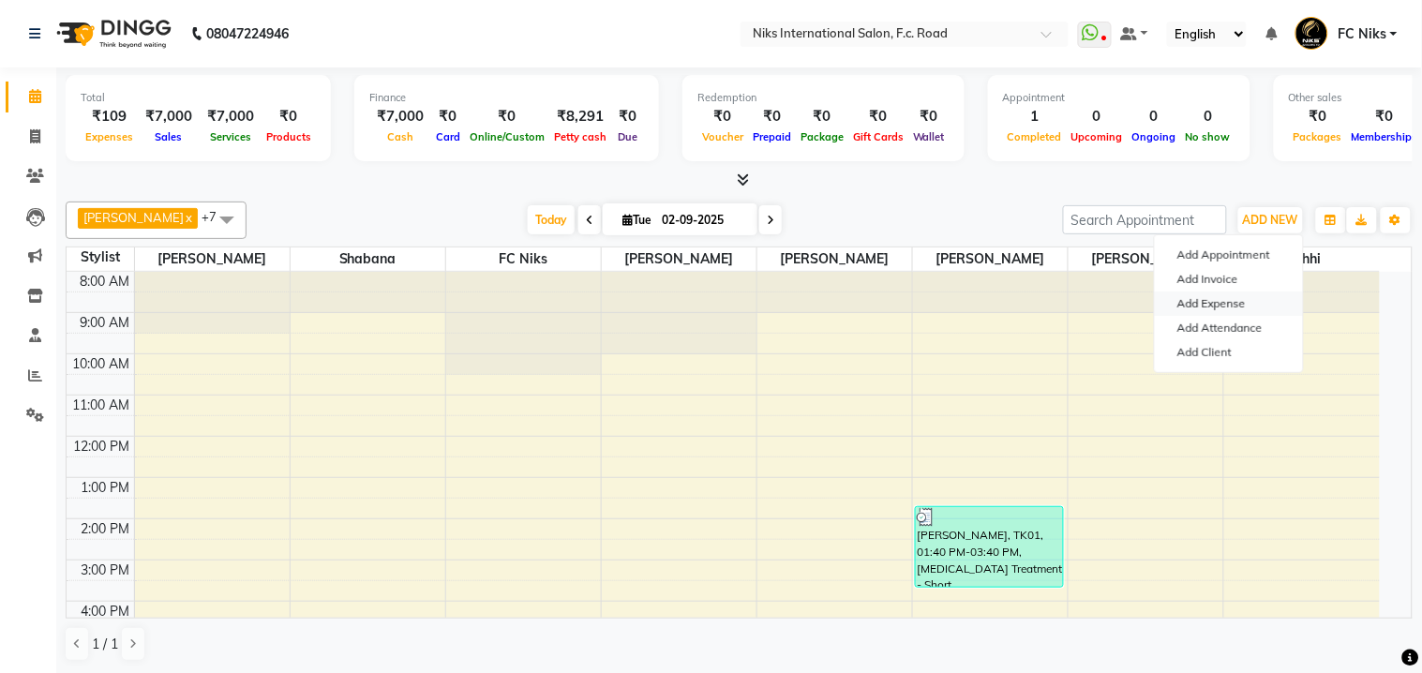
click at [1253, 303] on link "Add Expense" at bounding box center [1229, 304] width 148 height 24
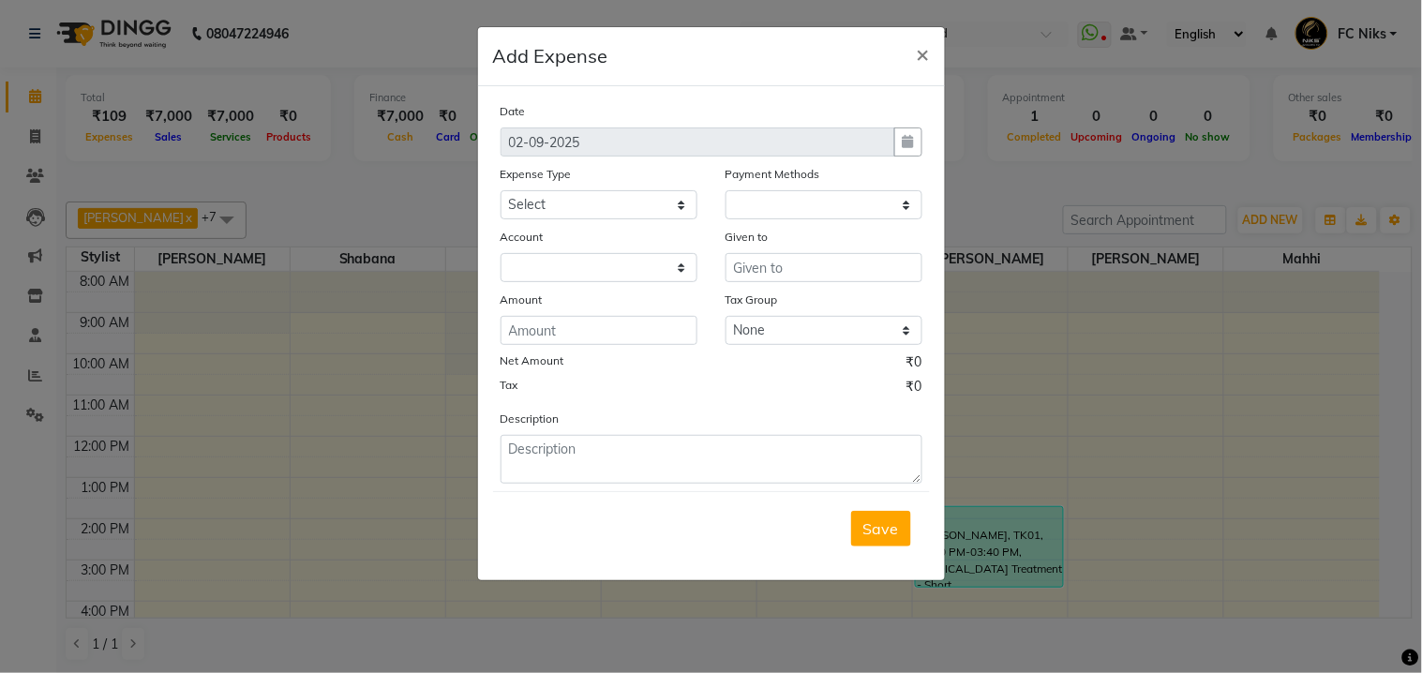
select select "1"
select select "2355"
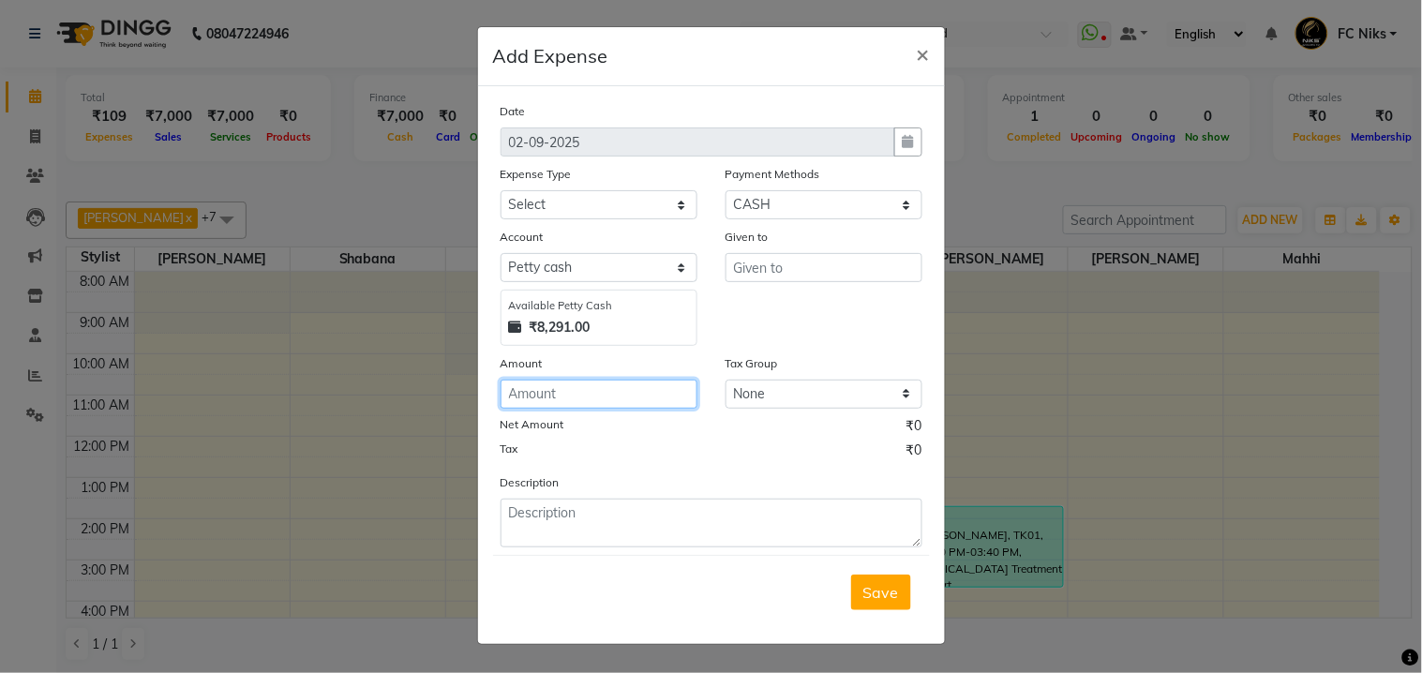
click at [573, 407] on input "number" at bounding box center [599, 394] width 197 height 29
type input "21"
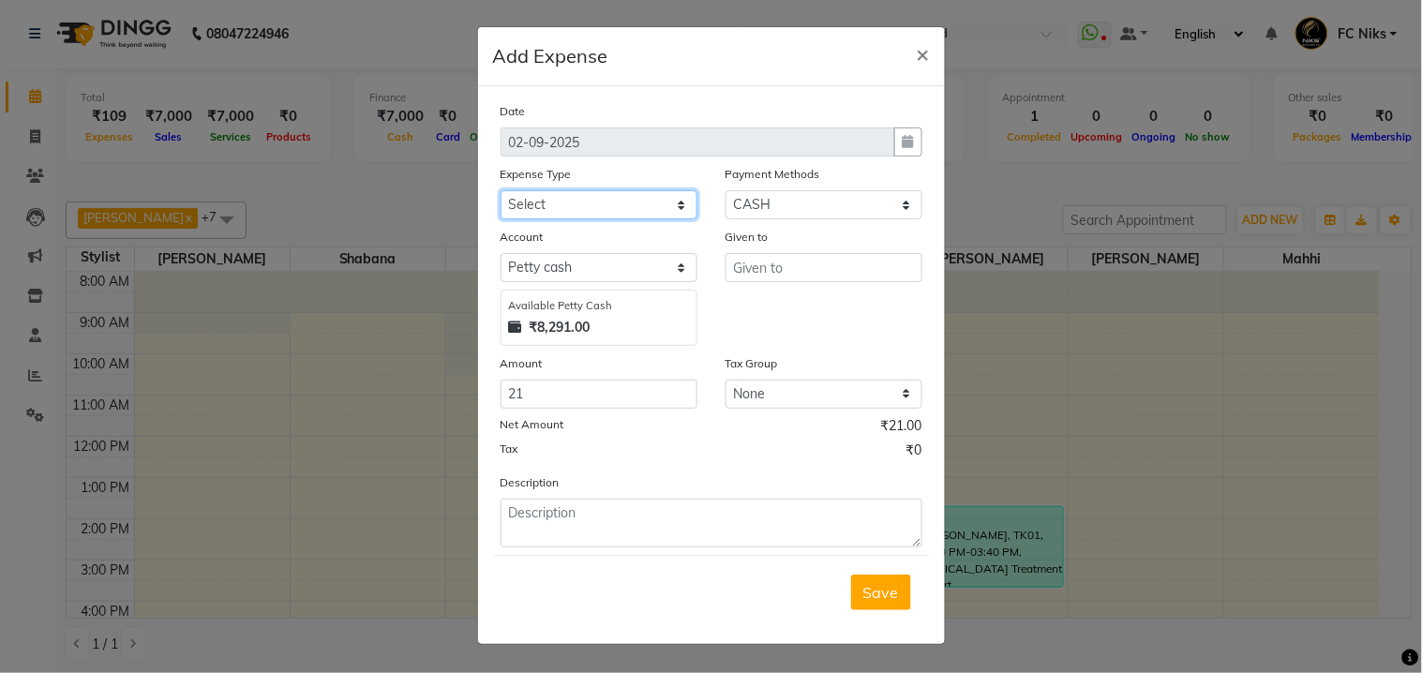
click at [601, 202] on select "Select Cash transfer to hub Client Snacks Donation Equipment Maintenance Miscel…" at bounding box center [599, 204] width 197 height 29
select select "949"
click at [501, 190] on select "Select Cash transfer to hub Client Snacks Donation Equipment Maintenance Miscel…" at bounding box center [599, 204] width 197 height 29
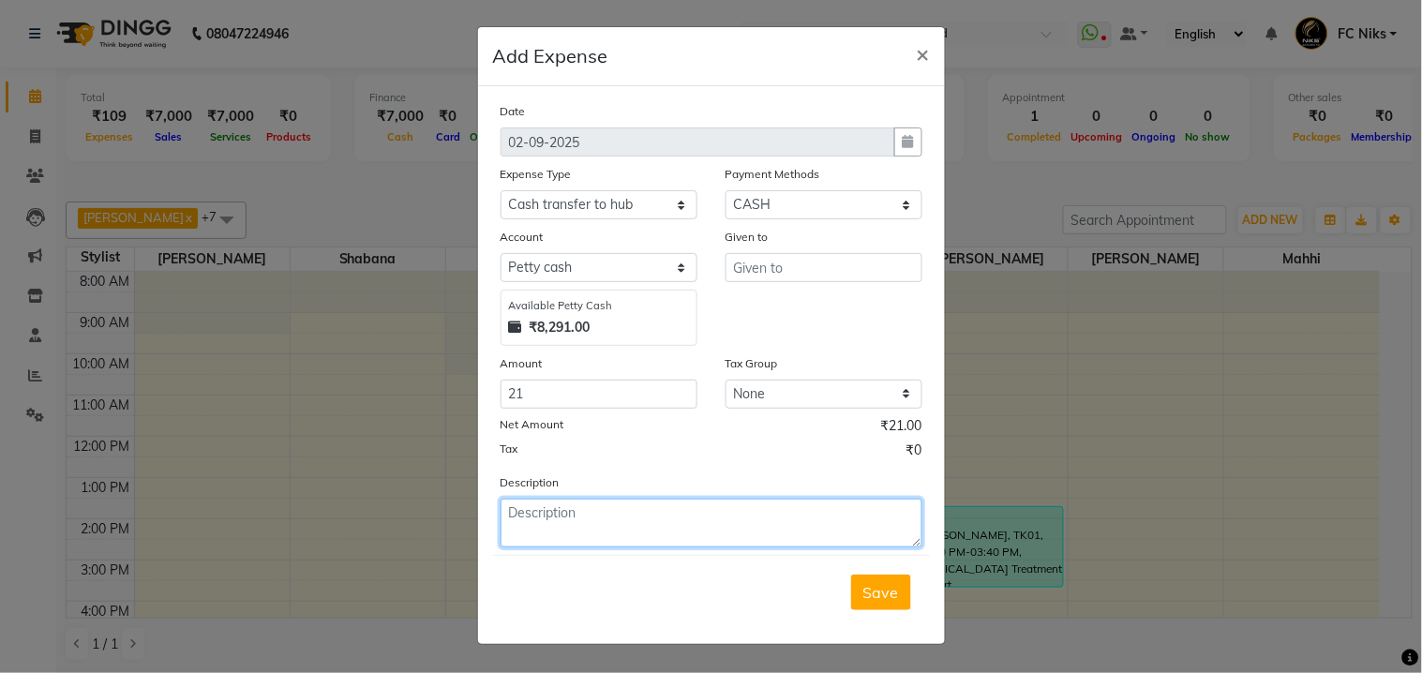
click at [632, 519] on textarea at bounding box center [712, 523] width 422 height 49
type textarea "..."
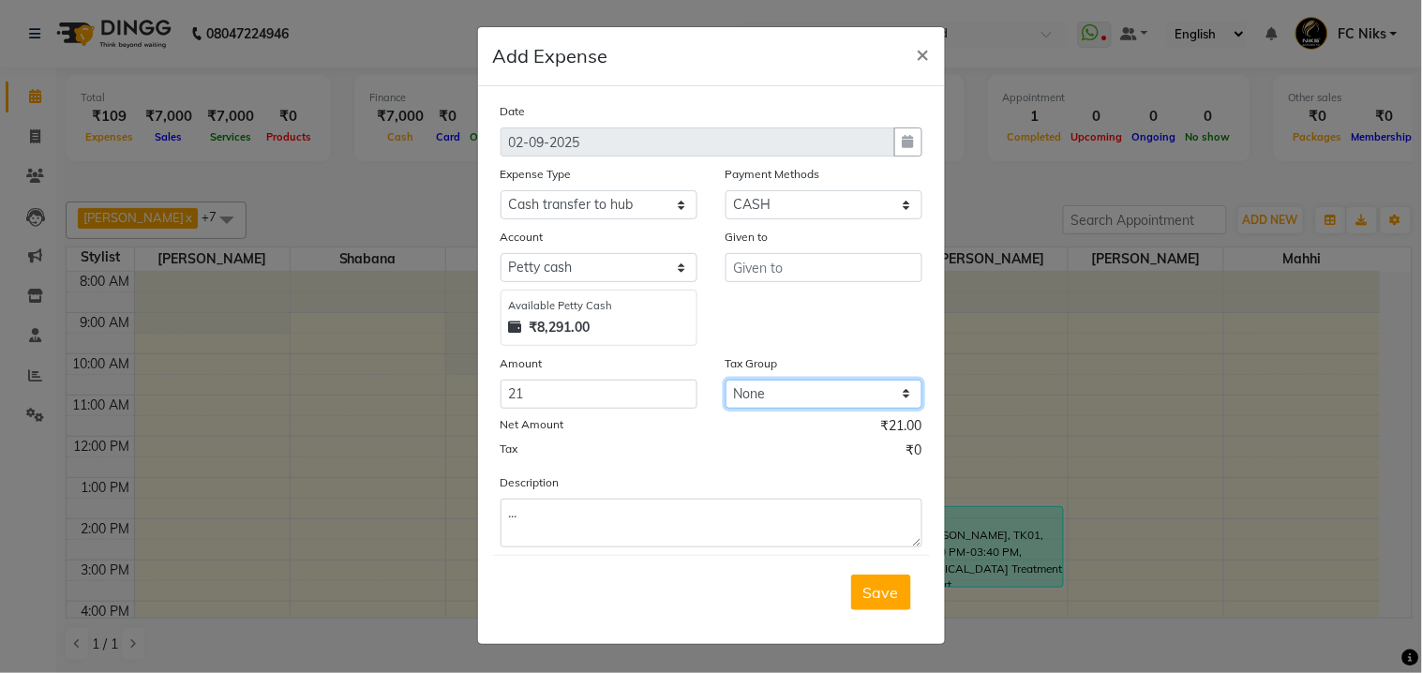
click at [832, 391] on select "None" at bounding box center [824, 394] width 197 height 29
click at [832, 268] on input "text" at bounding box center [824, 267] width 197 height 29
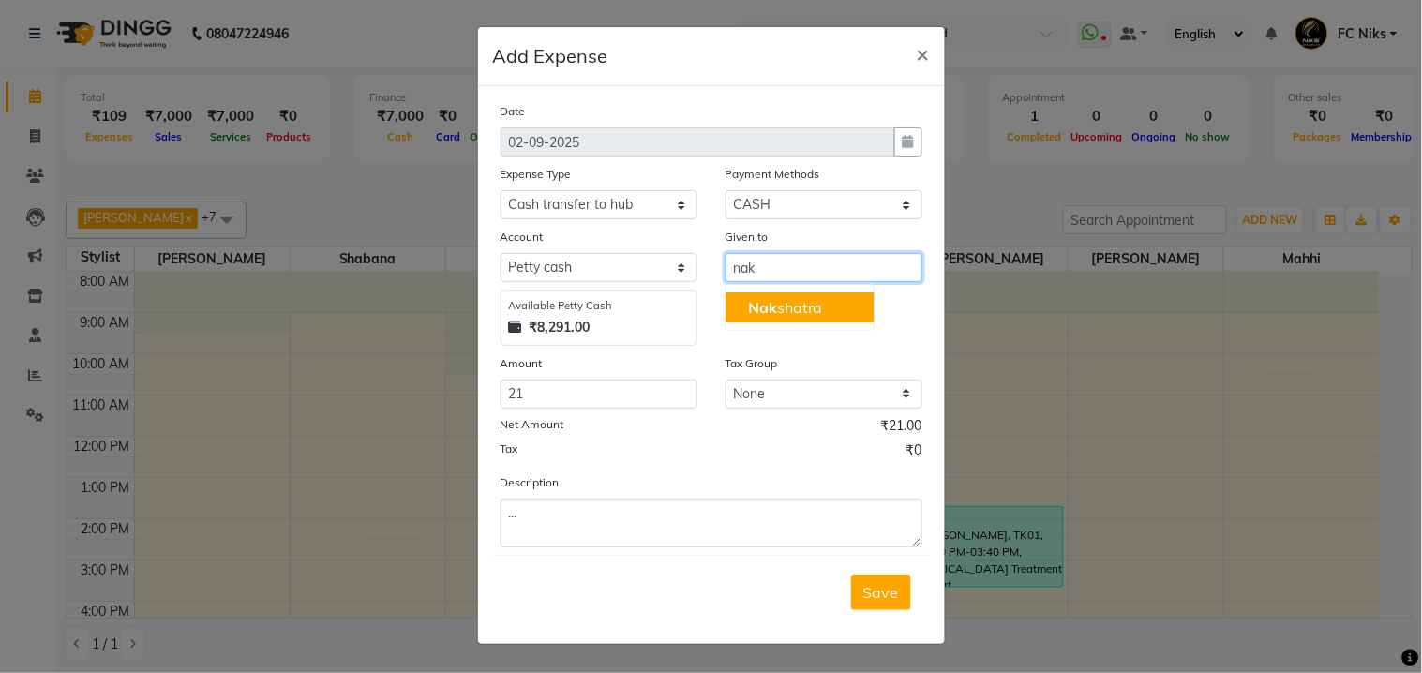
click at [823, 297] on button "Nak shatra" at bounding box center [800, 308] width 148 height 30
type input "Nakshatra"
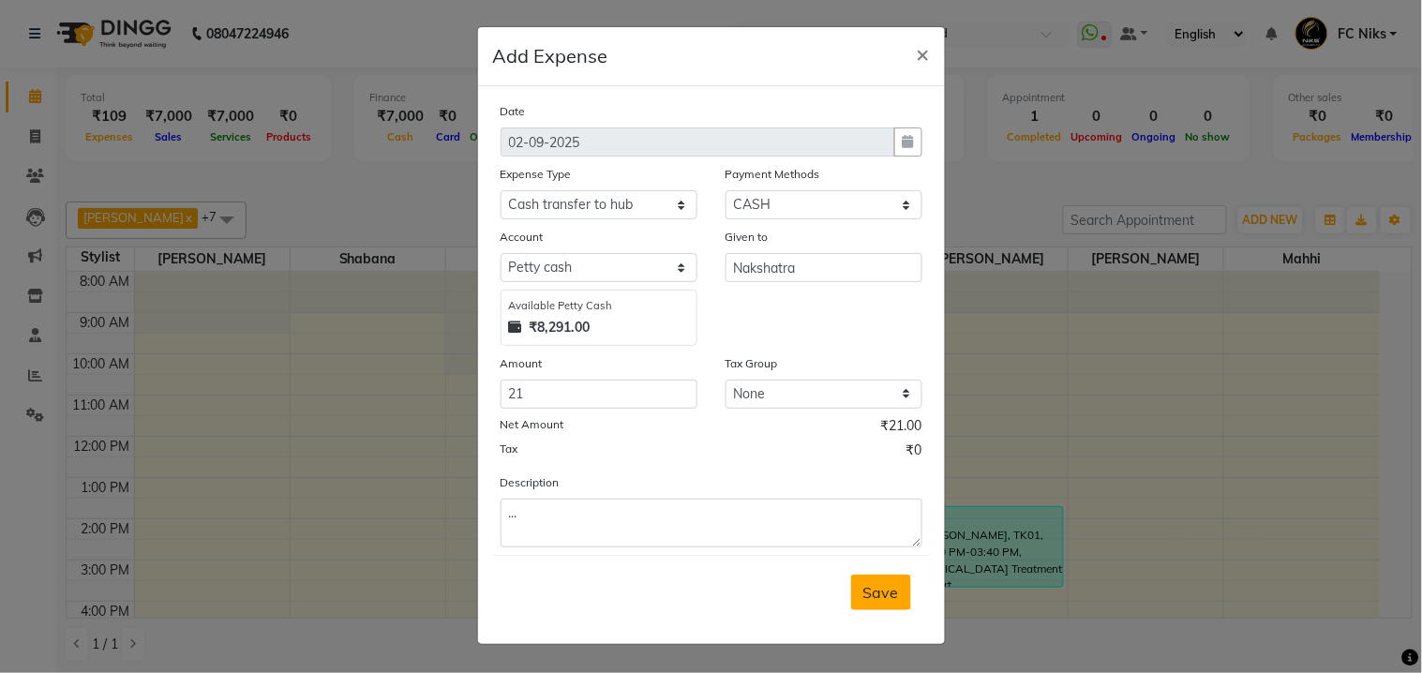
click at [878, 589] on span "Save" at bounding box center [881, 592] width 36 height 19
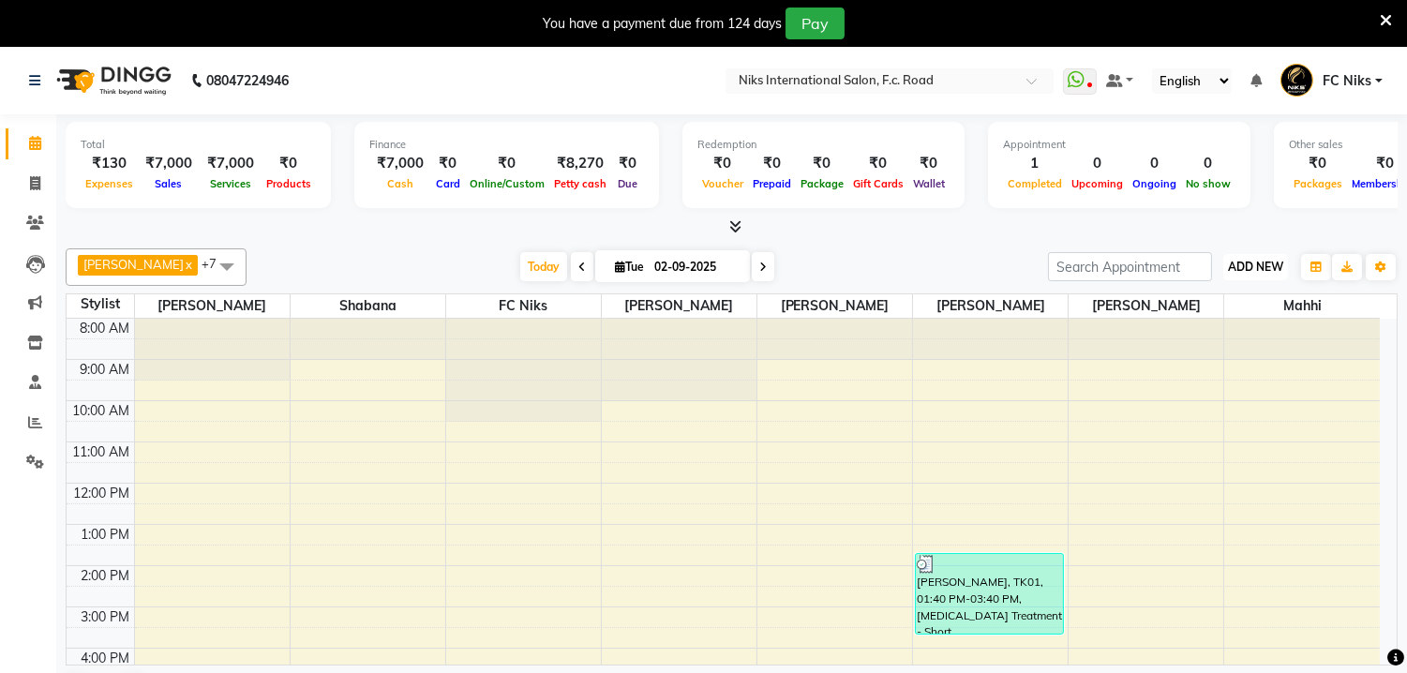
click at [1252, 272] on span "ADD NEW" at bounding box center [1255, 267] width 55 height 14
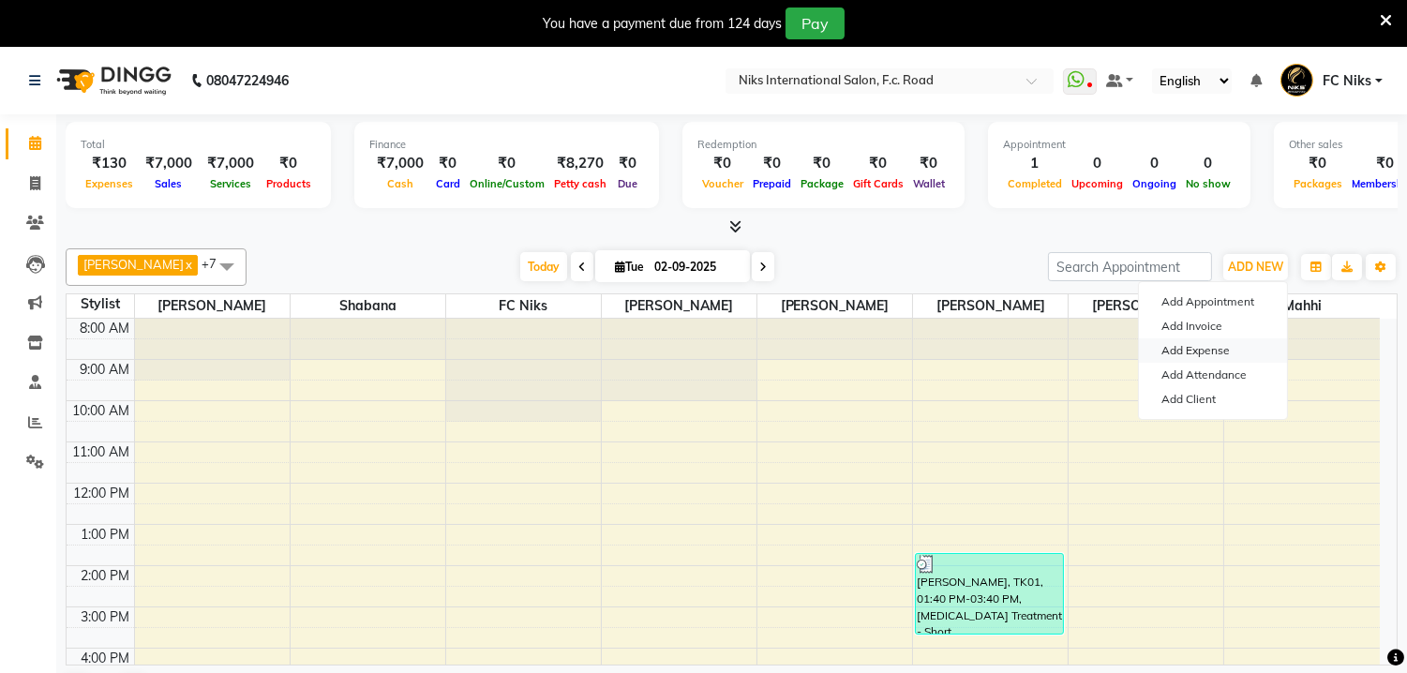
click at [1235, 354] on link "Add Expense" at bounding box center [1213, 350] width 148 height 24
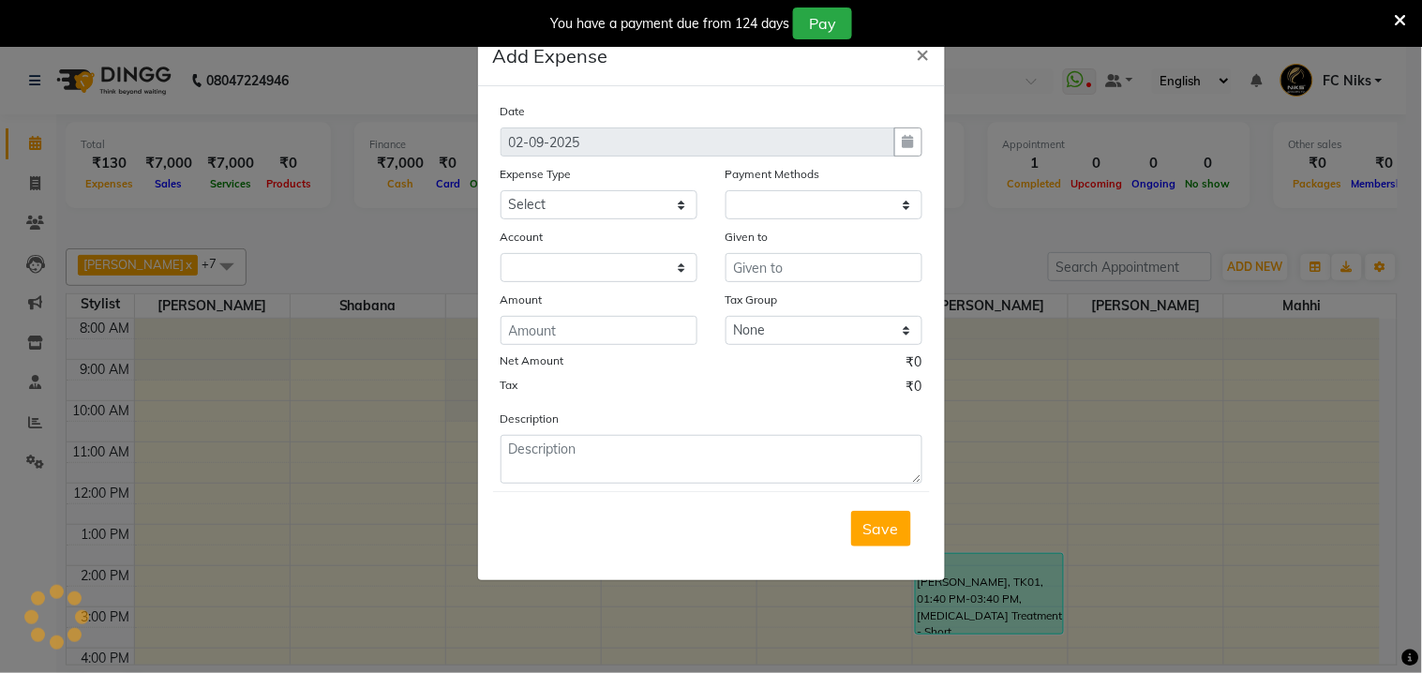
select select "1"
select select "2355"
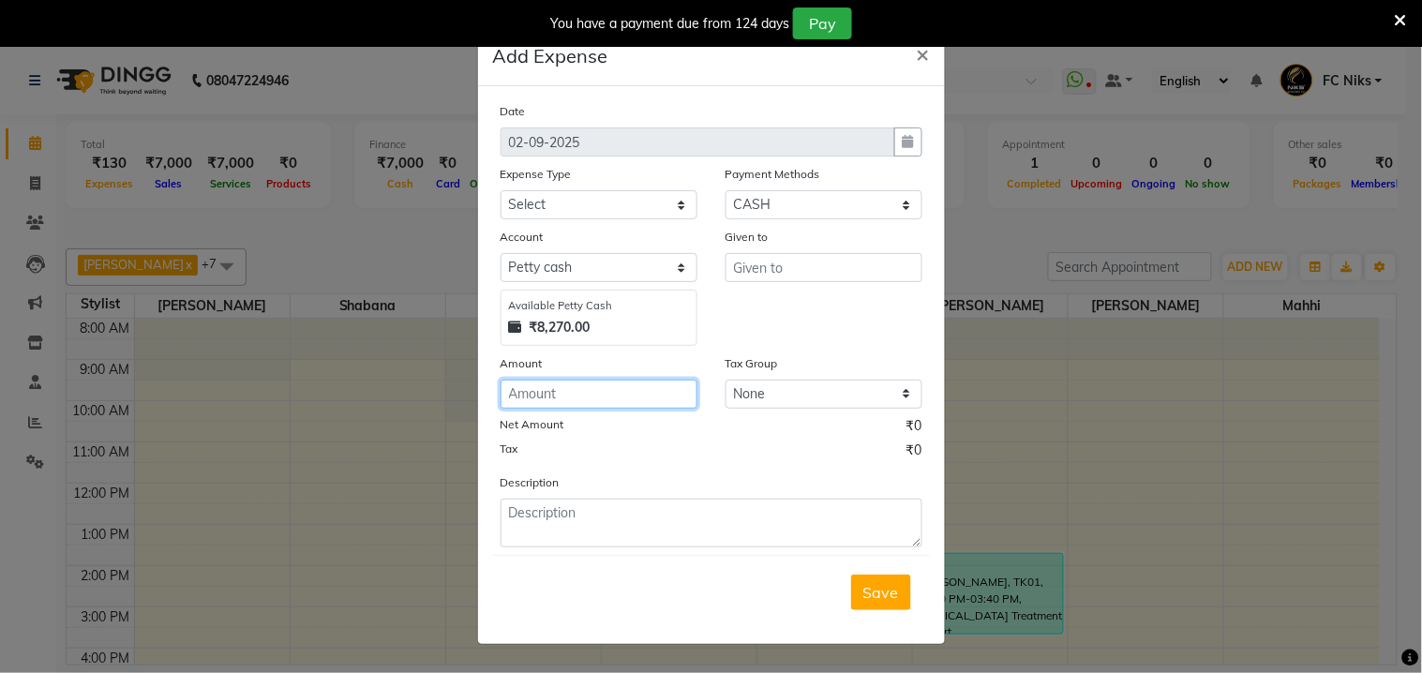
click at [593, 398] on input "number" at bounding box center [599, 394] width 197 height 29
type input "10"
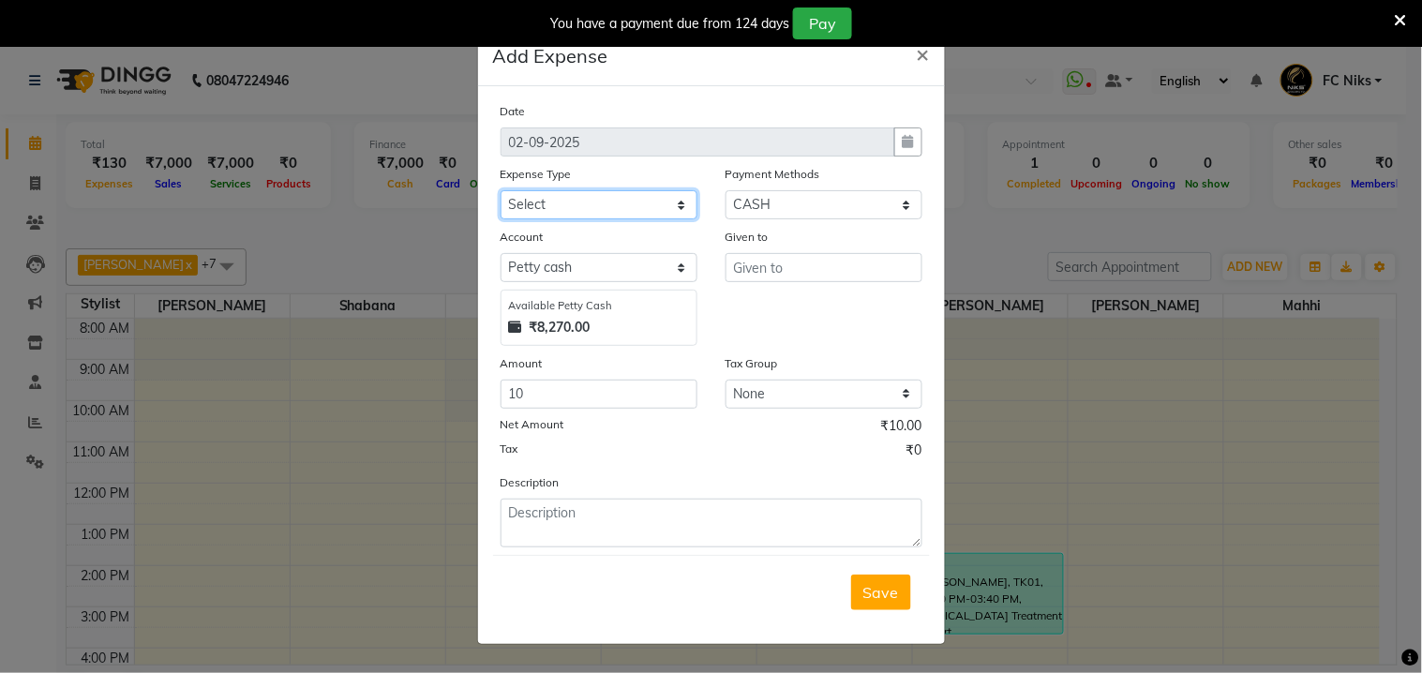
click at [596, 204] on select "Select Cash transfer to hub Client Snacks Donation Equipment Maintenance Miscel…" at bounding box center [599, 204] width 197 height 29
select select "964"
click at [501, 190] on select "Select Cash transfer to hub Client Snacks Donation Equipment Maintenance Miscel…" at bounding box center [599, 204] width 197 height 29
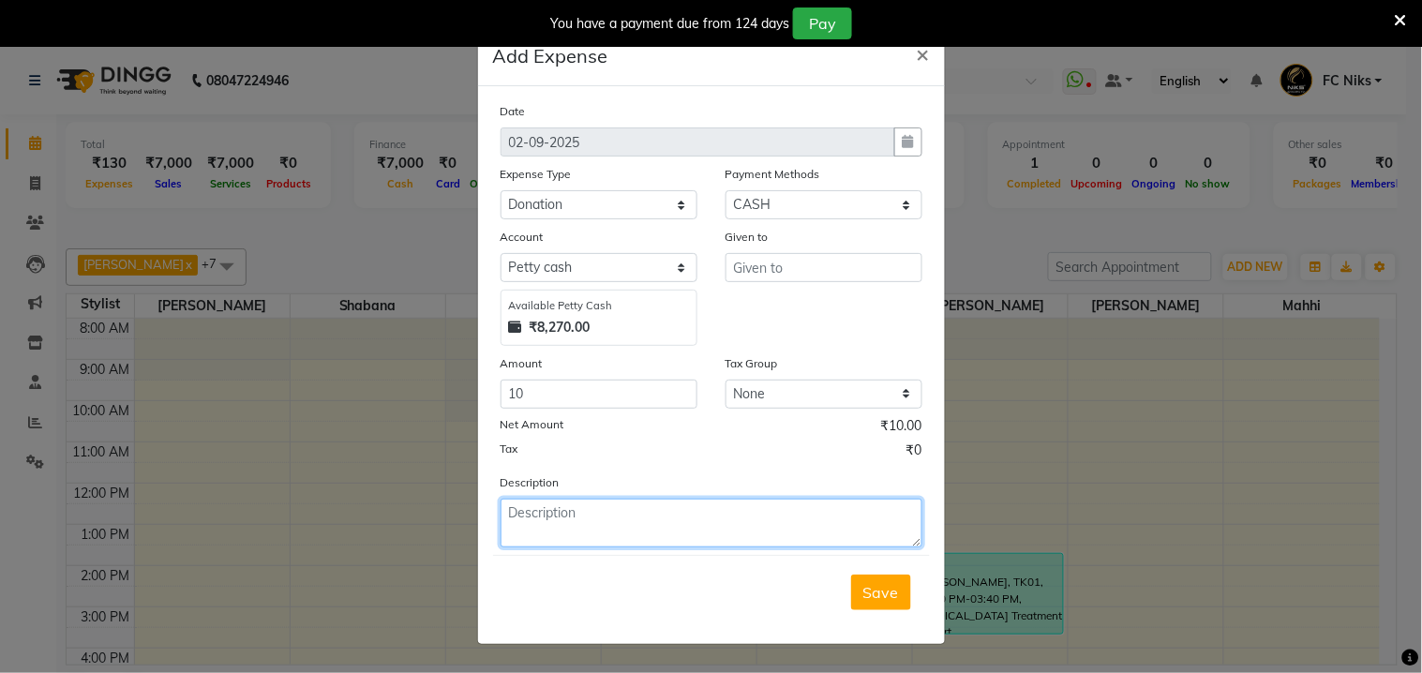
click at [617, 517] on textarea at bounding box center [712, 523] width 422 height 49
type textarea "donation"
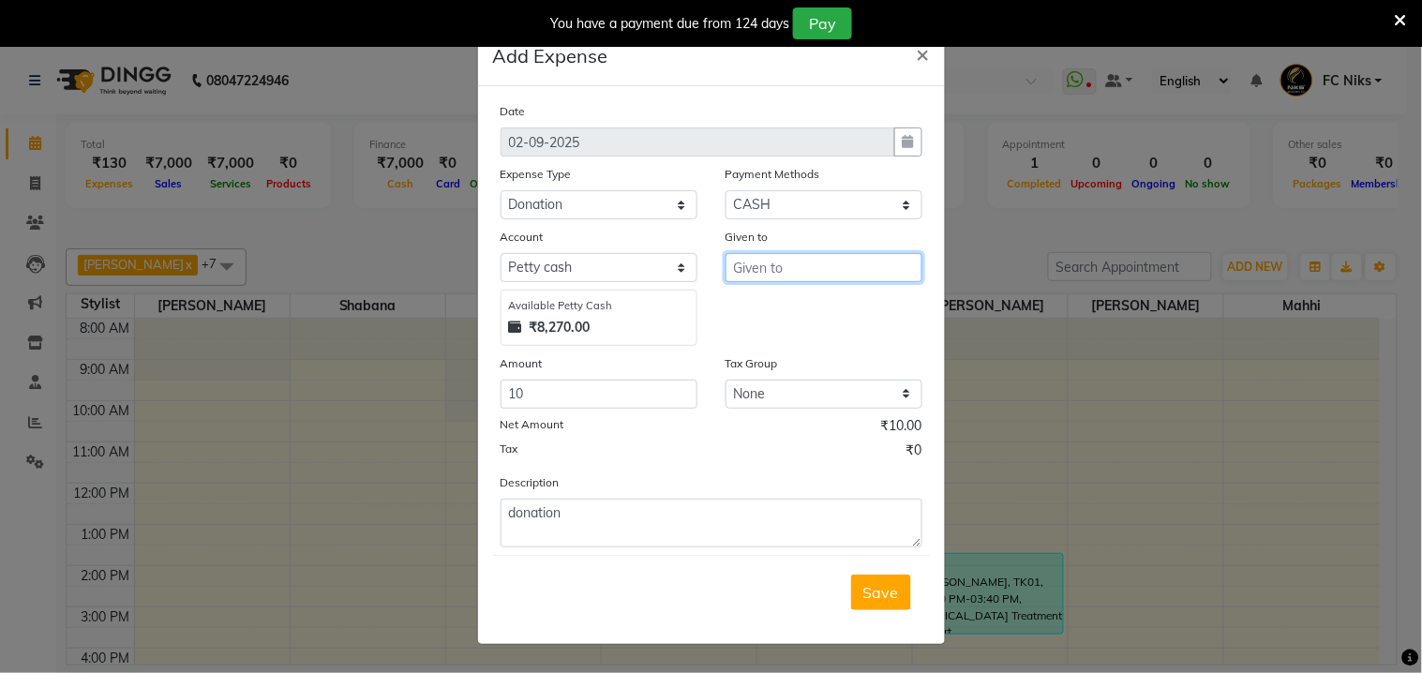
click at [795, 281] on input "text" at bounding box center [824, 267] width 197 height 29
type input "................................................................................"
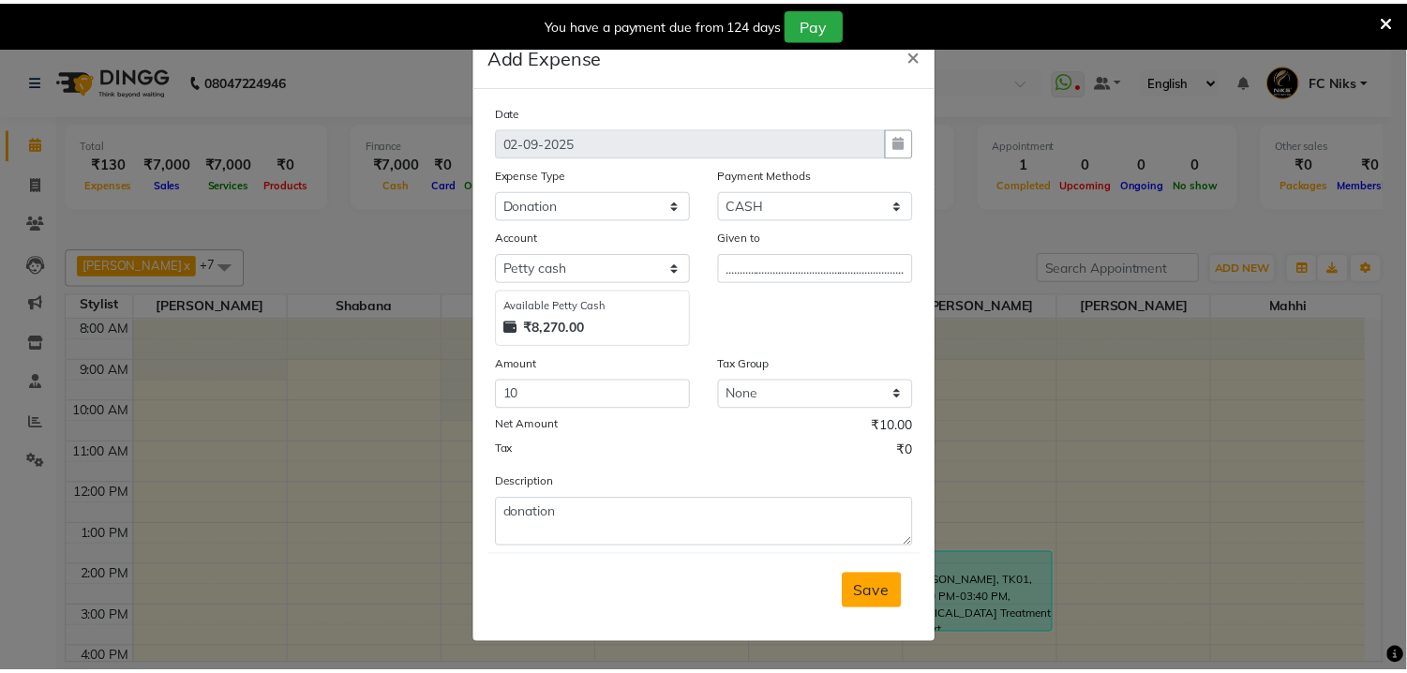
scroll to position [0, 0]
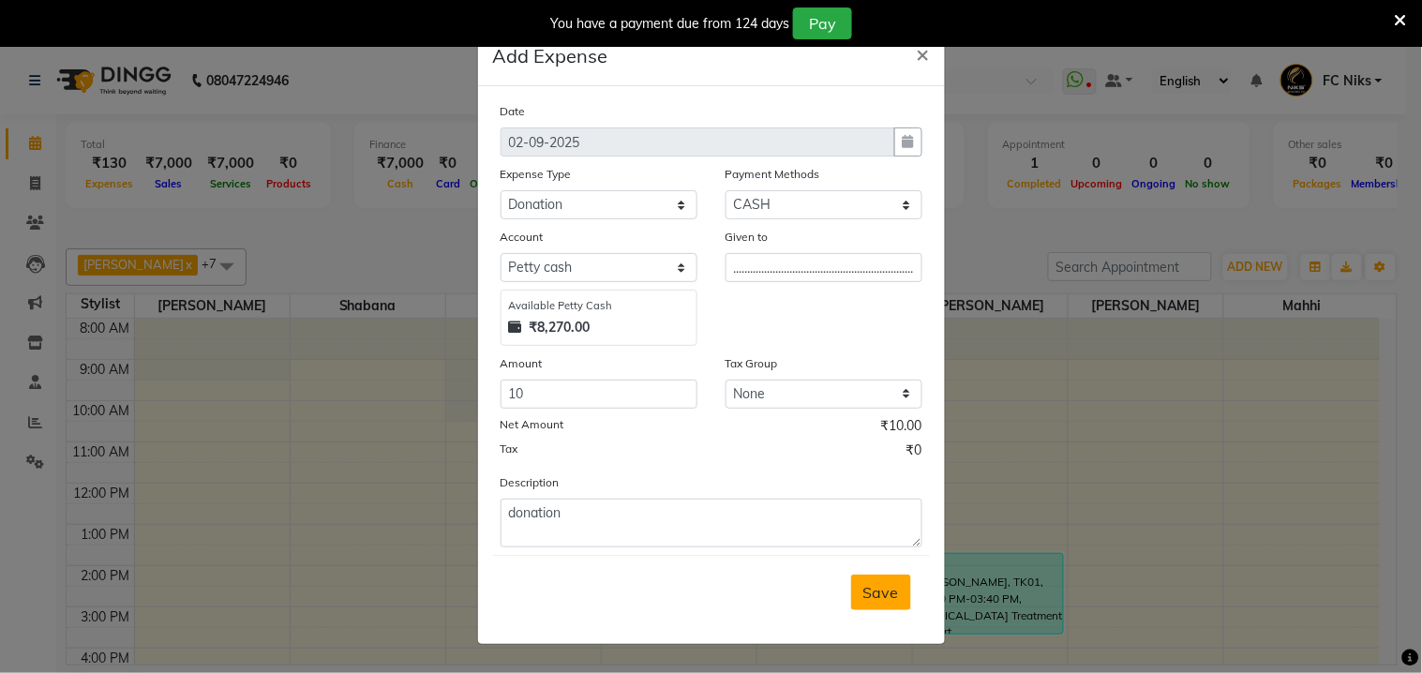
click at [884, 583] on span "Save" at bounding box center [881, 592] width 36 height 19
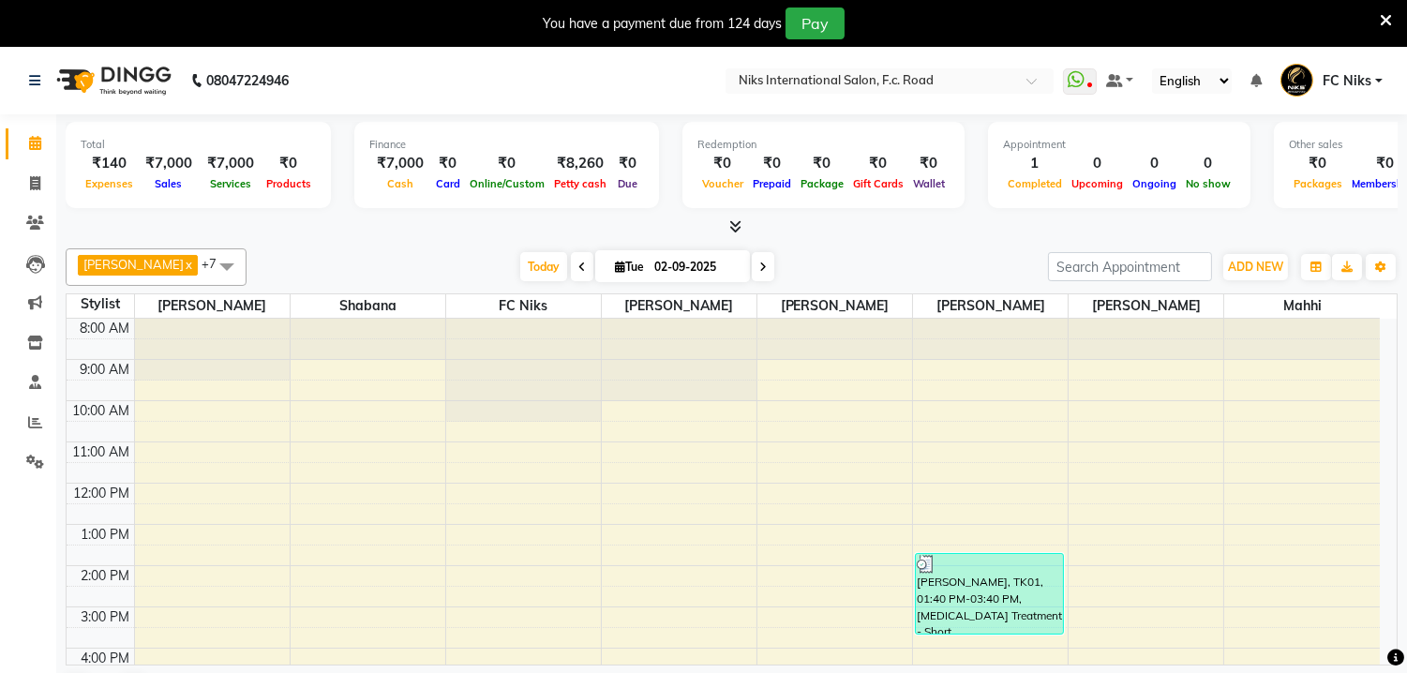
click at [1386, 13] on icon at bounding box center [1386, 20] width 12 height 17
